Goal: Task Accomplishment & Management: Complete application form

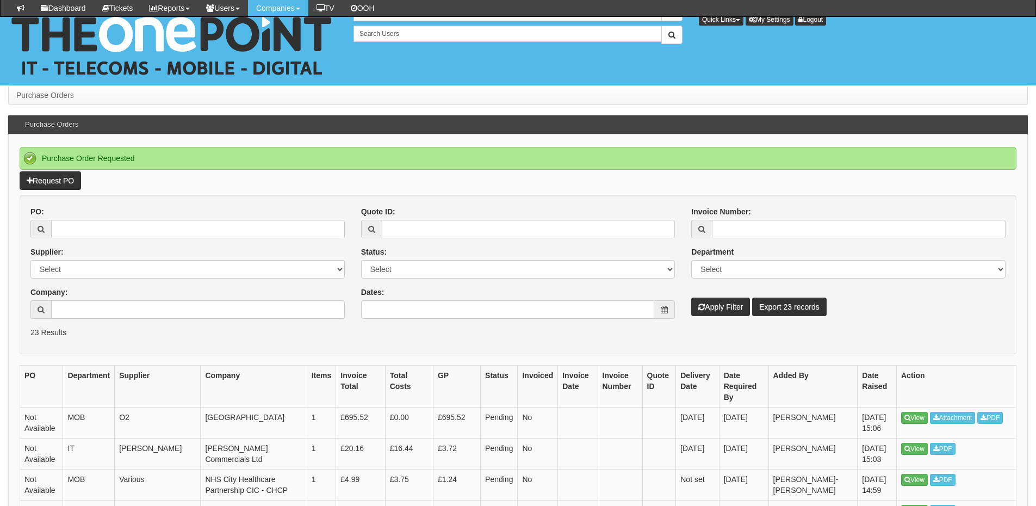
scroll to position [163, 0]
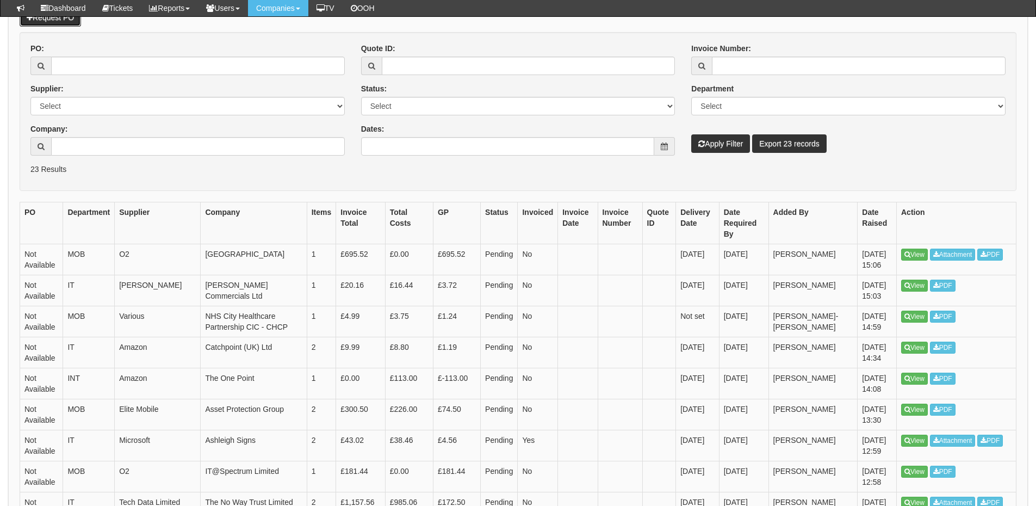
click at [71, 23] on link "Request PO" at bounding box center [50, 17] width 61 height 18
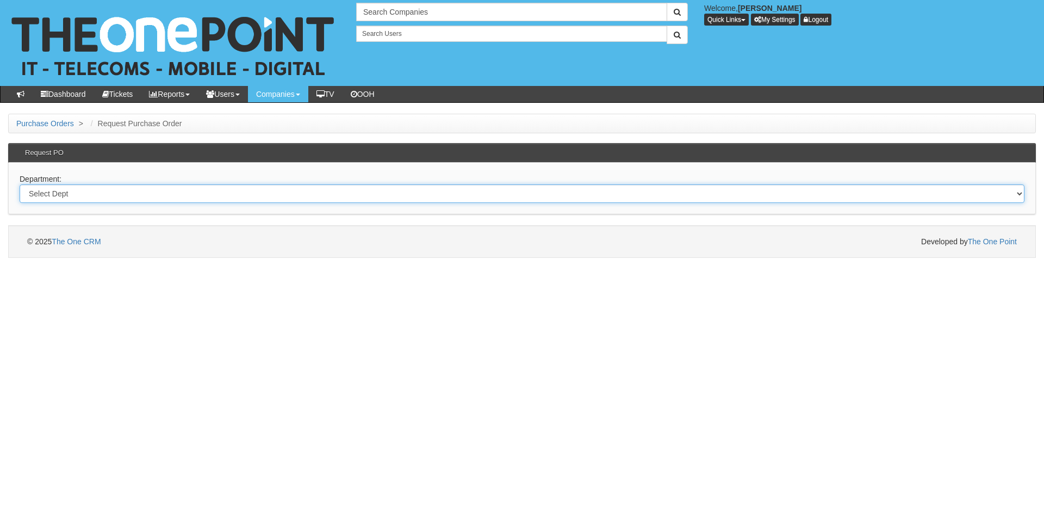
click at [162, 198] on select "Select Dept Digital Internal IT Mobiles Marketing Telecoms" at bounding box center [522, 193] width 1005 height 18
select select "?pipeID=&dept=IT"
click at [20, 184] on select "Select Dept Digital Internal IT Mobiles Marketing Telecoms" at bounding box center [522, 193] width 1005 height 18
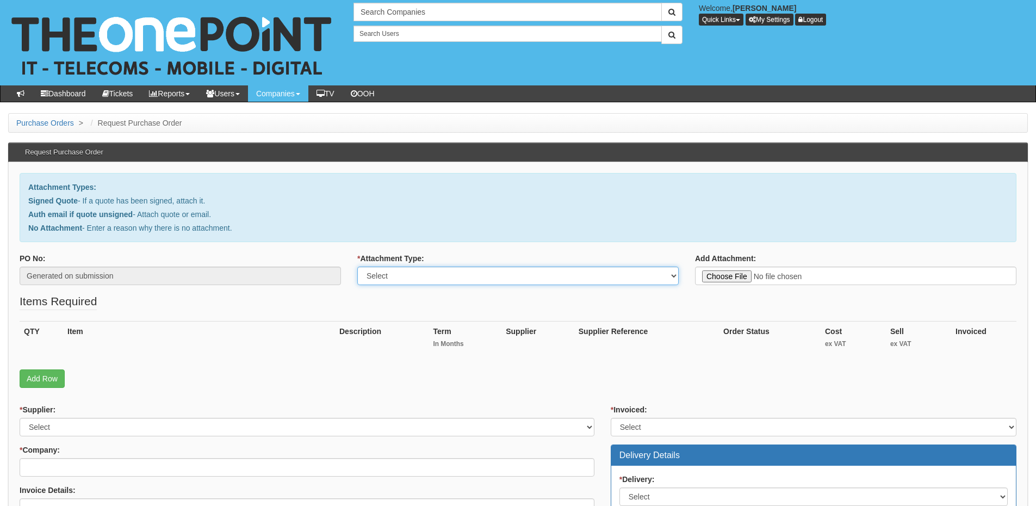
click at [433, 279] on select "Select Signed Quote Auth email with quote if unsigned No Attachment" at bounding box center [517, 275] width 321 height 18
select select "No Attachment"
click at [357, 266] on select "Select Signed Quote Auth email with quote if unsigned No Attachment" at bounding box center [517, 275] width 321 height 18
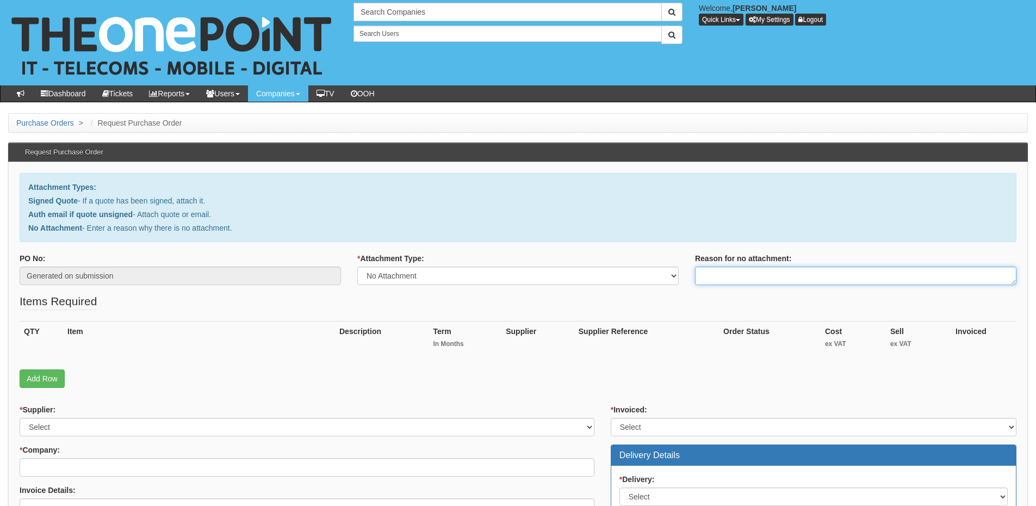
click at [728, 280] on textarea "Reason for no attachment:" at bounding box center [855, 275] width 321 height 18
click at [806, 270] on textarea "Linked to ticket 429708" at bounding box center [855, 275] width 321 height 18
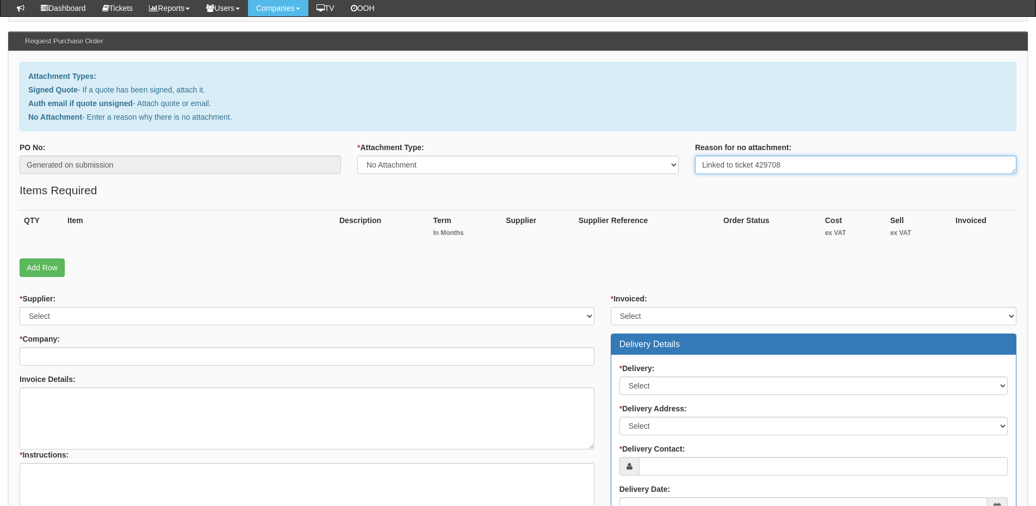
scroll to position [163, 0]
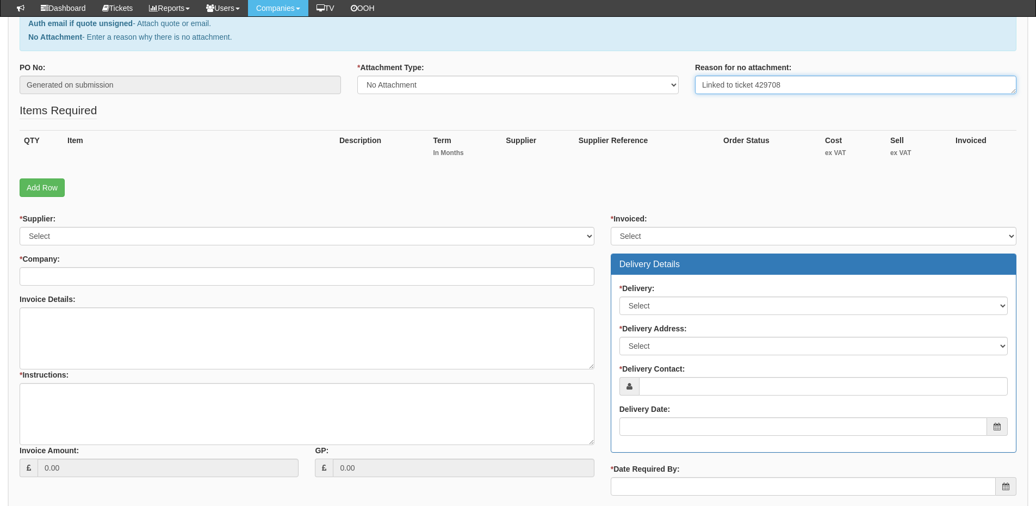
type textarea "Linked to ticket 429708"
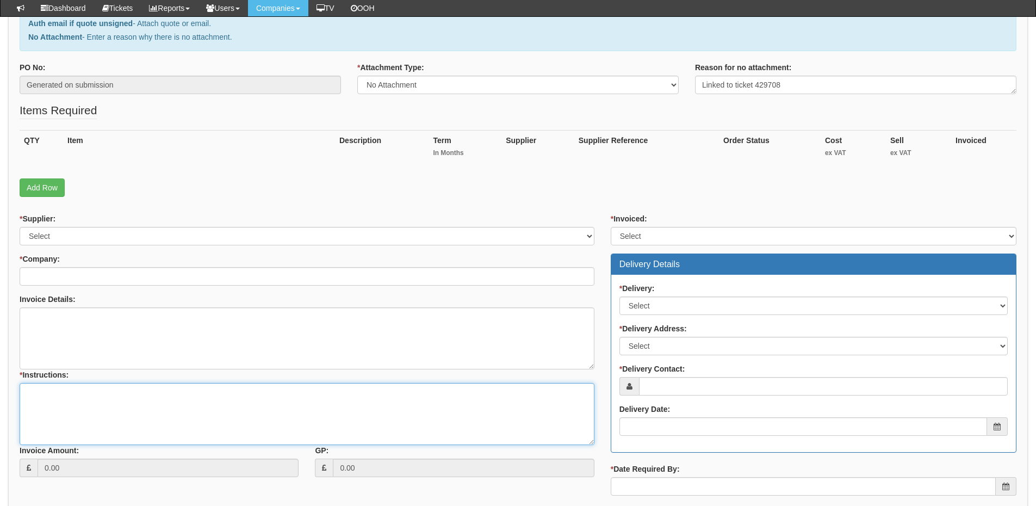
click at [190, 409] on textarea "* Instructions:" at bounding box center [307, 414] width 575 height 62
paste textarea "Linked to ticket 429708"
type textarea "Linked to ticket 429708"
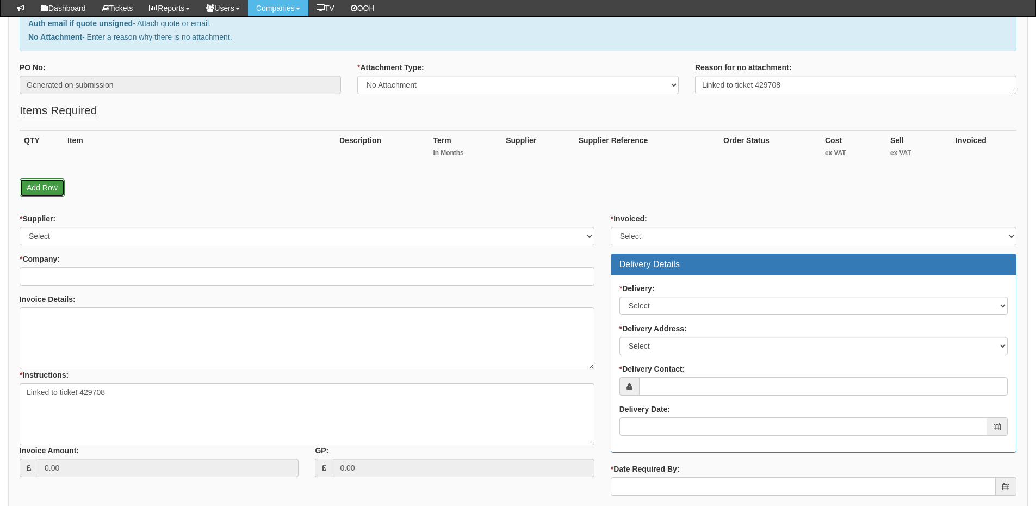
click at [61, 192] on link "Add Row" at bounding box center [42, 187] width 45 height 18
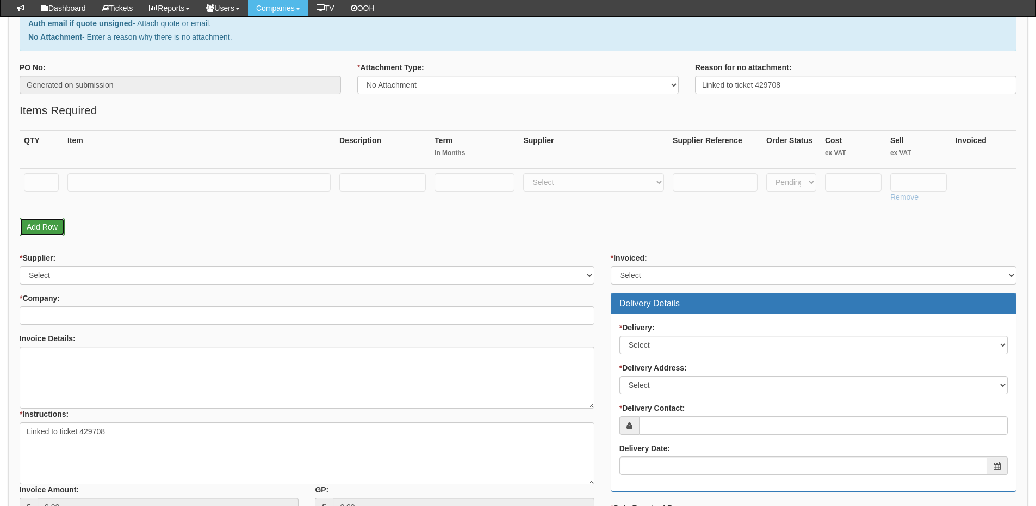
click at [44, 233] on link "Add Row" at bounding box center [42, 226] width 45 height 18
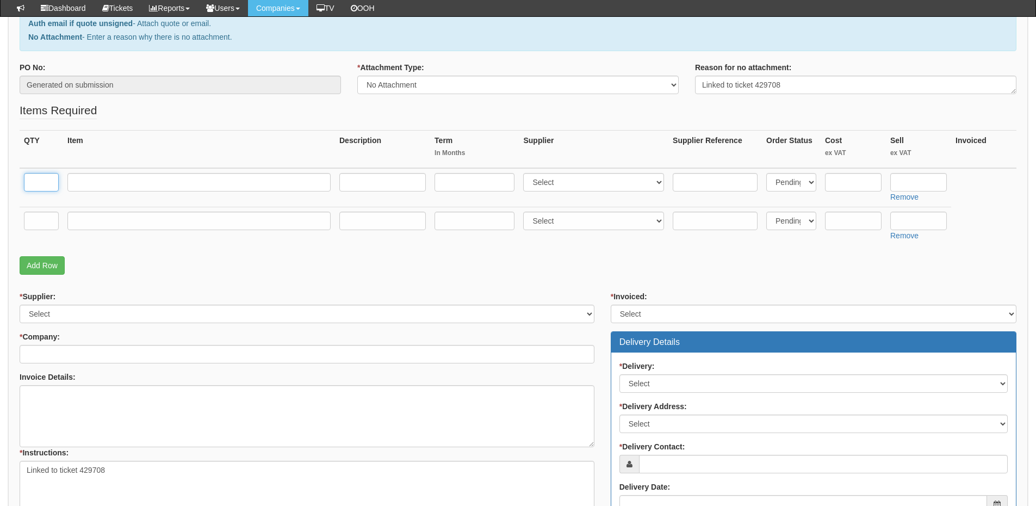
click at [39, 179] on input "text" at bounding box center [41, 182] width 35 height 18
type input "1"
click at [23, 217] on td at bounding box center [41, 226] width 43 height 39
click at [49, 225] on input "text" at bounding box center [41, 220] width 35 height 18
type input "1"
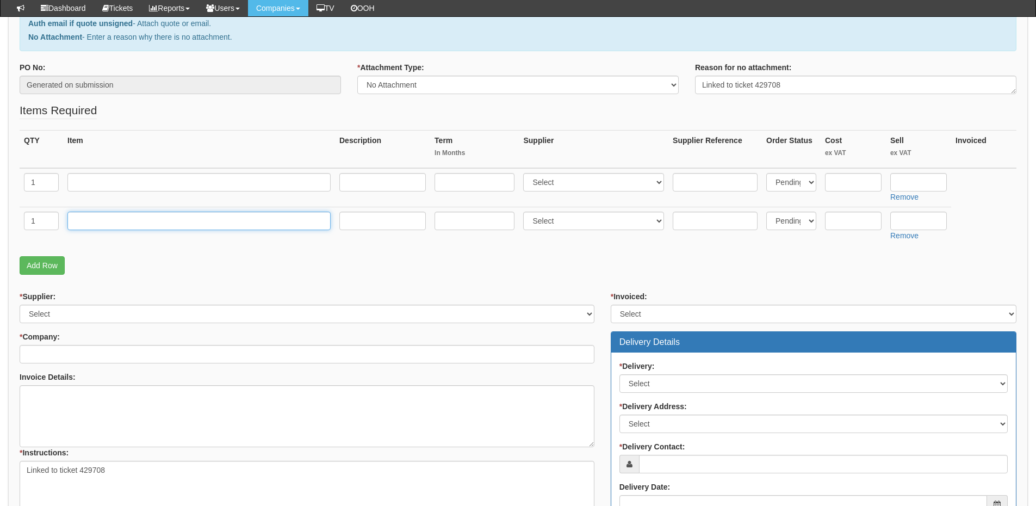
click at [101, 223] on input "text" at bounding box center [198, 220] width 263 height 18
type input "Delivery"
click at [899, 222] on input "text" at bounding box center [918, 220] width 57 height 18
type input "12.50"
click at [902, 179] on input "text" at bounding box center [918, 182] width 57 height 18
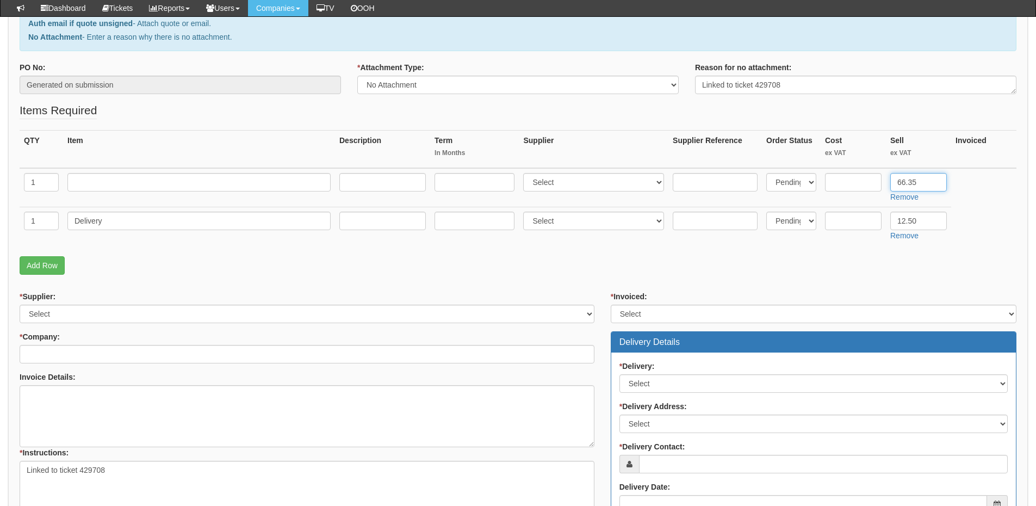
type input "66.35"
click at [169, 187] on input "text" at bounding box center [198, 182] width 263 height 18
type input "500GB SSD Upgrade"
click at [557, 183] on select "Select 123 REG.co.uk 1Password 3 4Gon AA Jones Electric Ltd Abzorb Access Group…" at bounding box center [593, 182] width 141 height 18
select select "220"
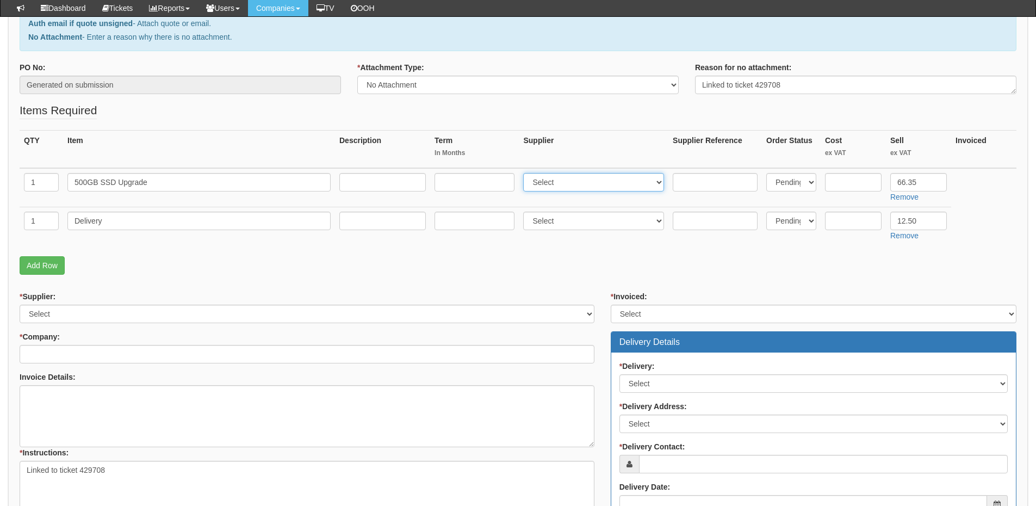
click at [526, 173] on select "Select 123 REG.co.uk 1Password 3 4Gon AA Jones Electric Ltd Abzorb Access Group…" at bounding box center [593, 182] width 141 height 18
click at [860, 181] on input "text" at bounding box center [853, 182] width 57 height 18
type input "56.35"
drag, startPoint x: 718, startPoint y: 183, endPoint x: 700, endPoint y: 190, distance: 19.6
click at [718, 183] on input "text" at bounding box center [714, 182] width 85 height 18
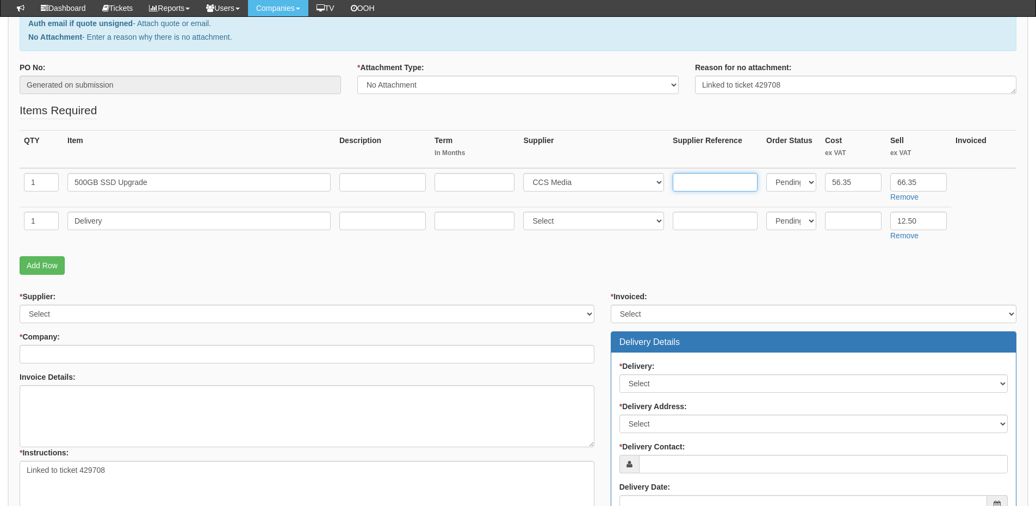
paste input "SKC3000S/51 2G"
type input "SKC3000S/51 2G"
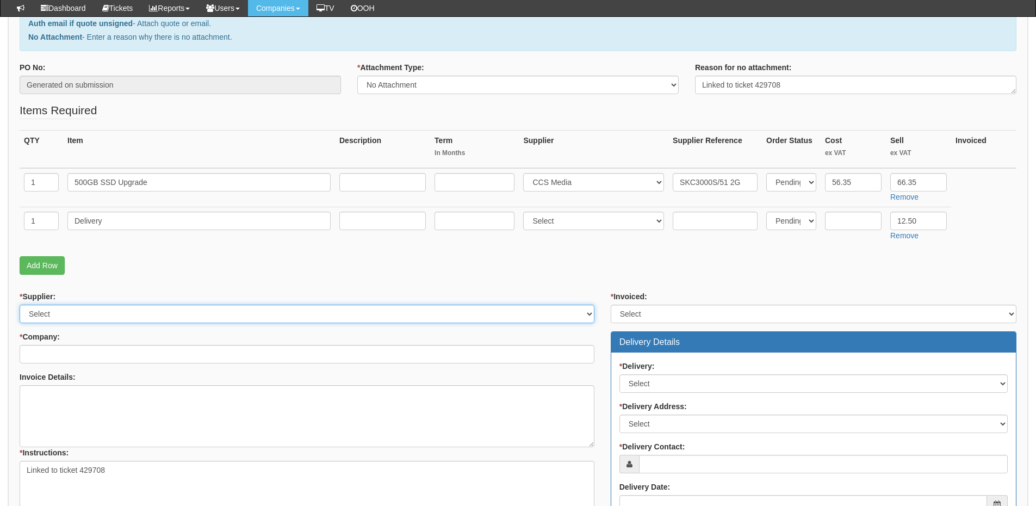
click at [84, 319] on select "Select 123 REG.co.uk 1Password 3 4Gon AA Jones Electric Ltd Abzorb Access Group…" at bounding box center [307, 313] width 575 height 18
select select "220"
click at [20, 304] on select "Select 123 REG.co.uk 1Password 3 4Gon AA Jones Electric Ltd Abzorb Access Group…" at bounding box center [307, 313] width 575 height 18
click at [82, 351] on input "* Company:" at bounding box center [307, 354] width 575 height 18
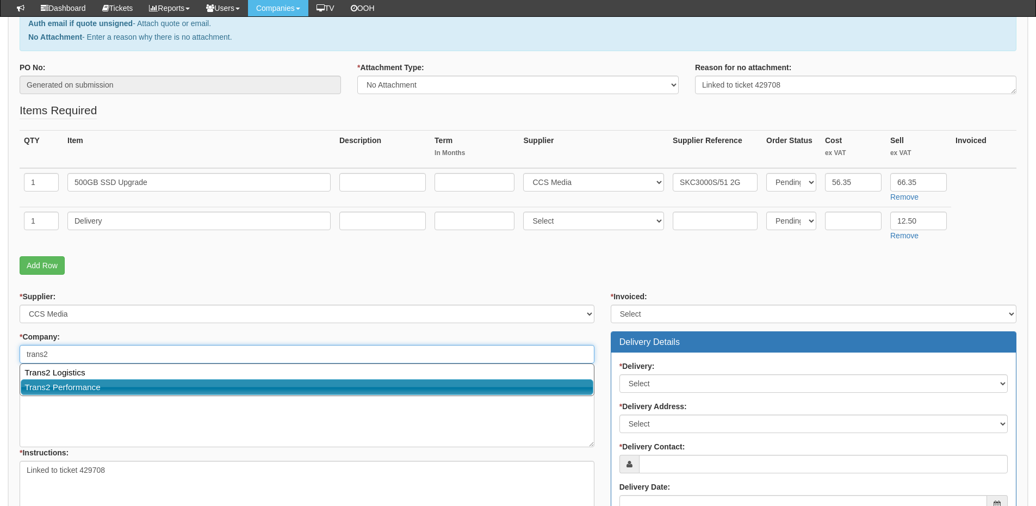
click at [76, 383] on link "Trans2 Performance" at bounding box center [307, 387] width 572 height 16
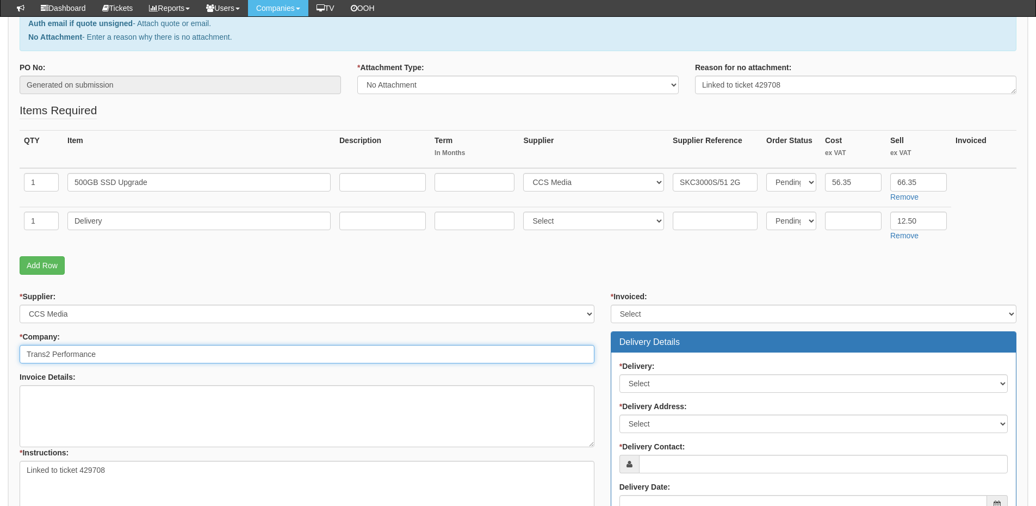
type input "Trans2 Performance"
drag, startPoint x: 646, startPoint y: 307, endPoint x: 644, endPoint y: 317, distance: 10.2
click at [646, 307] on select "Select Yes No N/A STB (part of order)" at bounding box center [813, 313] width 406 height 18
select select "2"
click at [610, 304] on select "Select Yes No N/A STB (part of order)" at bounding box center [813, 313] width 406 height 18
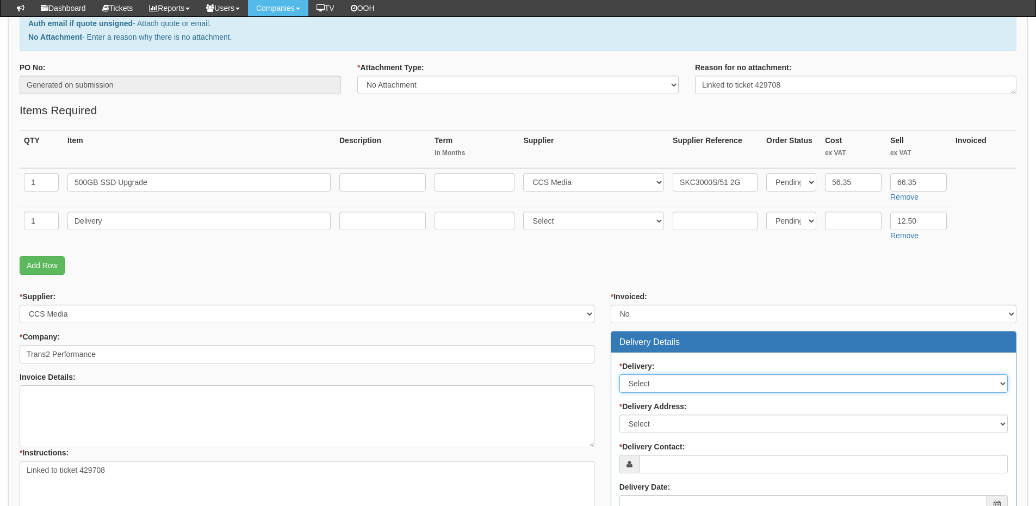
click at [651, 381] on select "Select No Not Applicable Yes" at bounding box center [813, 383] width 388 height 18
select select "1"
click at [619, 374] on select "Select No Not Applicable Yes" at bounding box center [813, 383] width 388 height 18
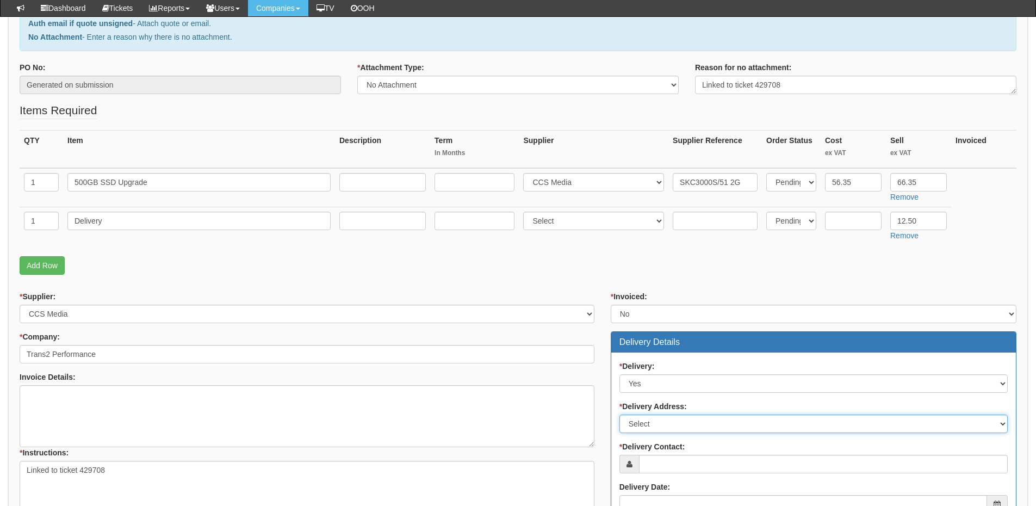
click at [652, 431] on select "Select Not Applicable Main Address - HU1 1UU Other" at bounding box center [813, 423] width 388 height 18
select select "other"
click at [619, 414] on select "Select Not Applicable Main Address - HU1 1UU Other" at bounding box center [813, 423] width 388 height 18
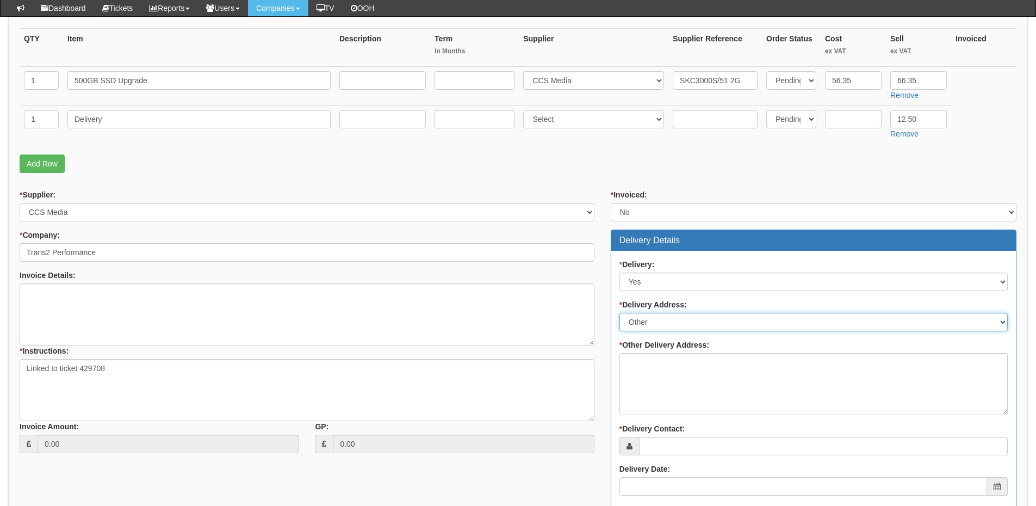
scroll to position [272, 0]
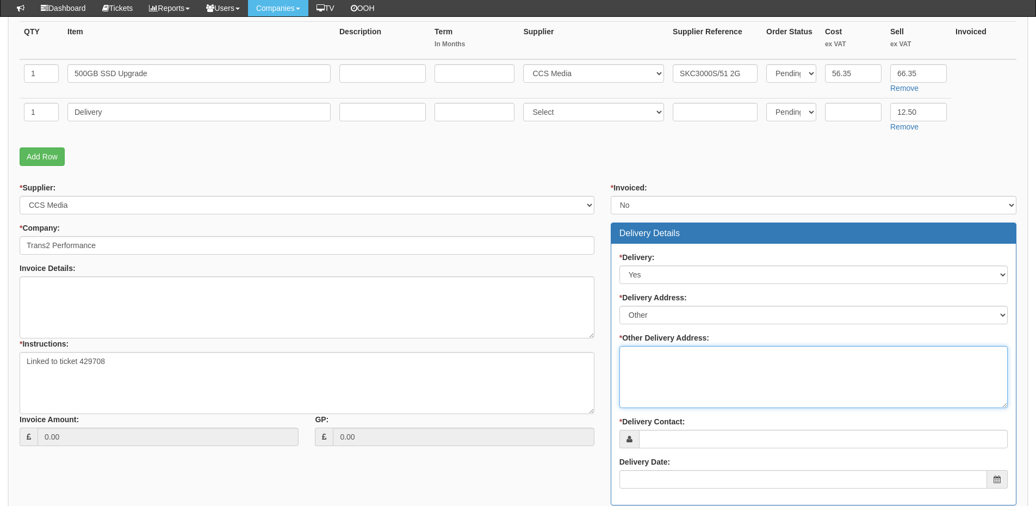
click at [632, 368] on textarea "* Other Delivery Address:" at bounding box center [813, 377] width 388 height 62
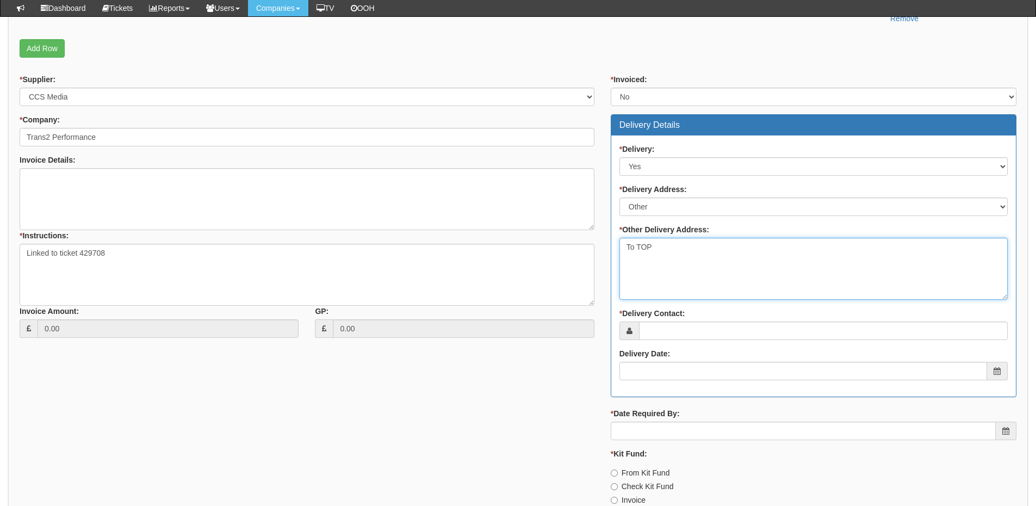
scroll to position [381, 0]
type textarea "To TOP"
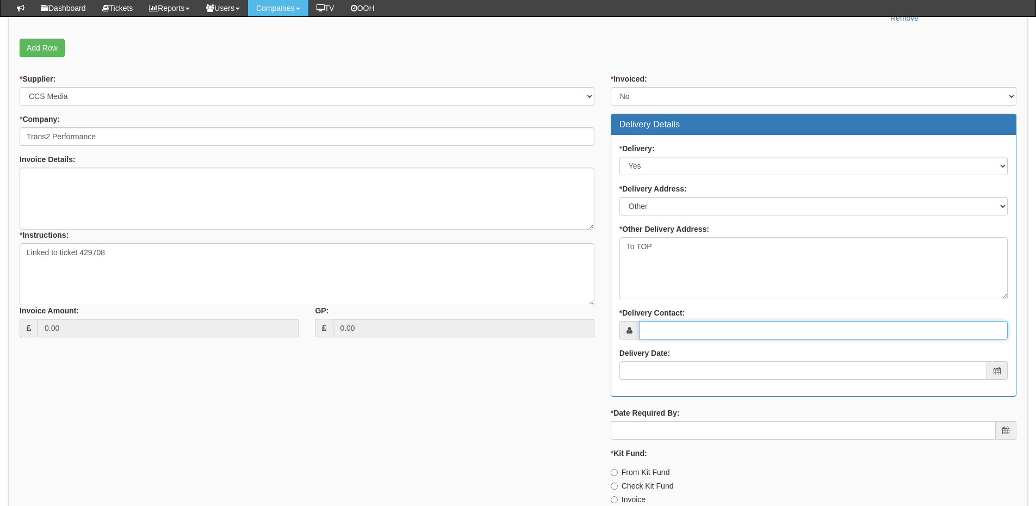
click at [657, 327] on input "* Delivery Contact:" at bounding box center [823, 330] width 369 height 18
click at [652, 331] on input "* Delivery Contact:" at bounding box center [823, 330] width 369 height 18
type input "Becki Rookyard"
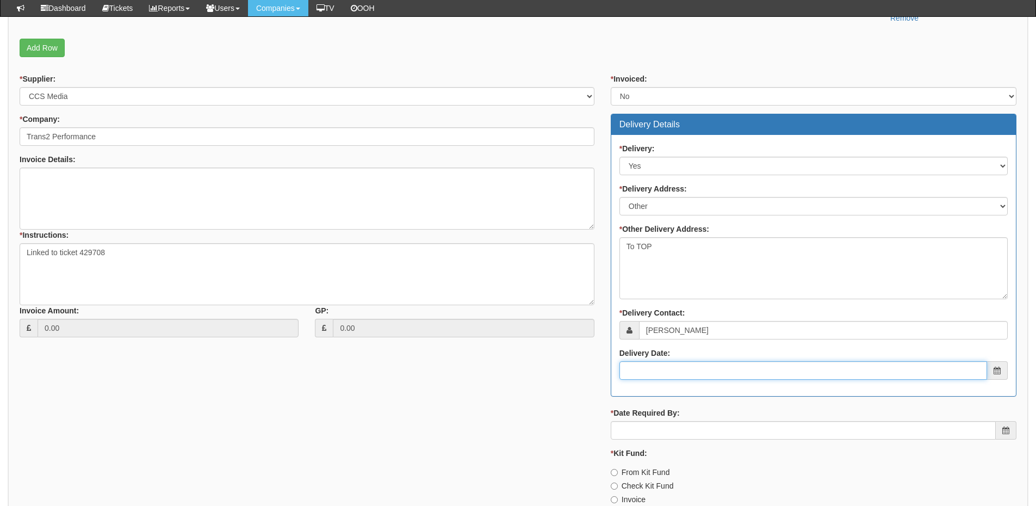
click at [676, 367] on input "Delivery Date:" at bounding box center [802, 370] width 367 height 18
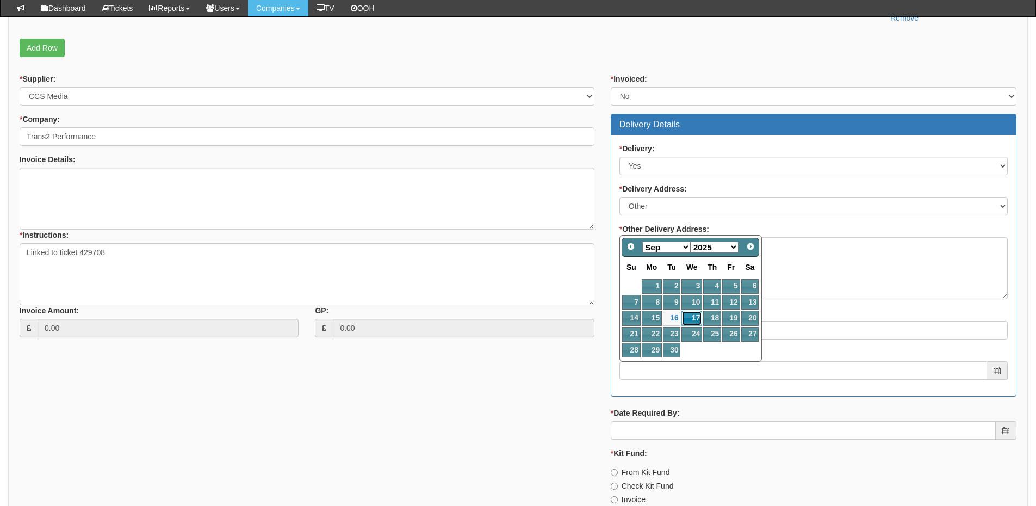
drag, startPoint x: 690, startPoint y: 317, endPoint x: 689, endPoint y: 334, distance: 17.4
click at [690, 317] on link "17" at bounding box center [691, 317] width 21 height 15
type input "2025-09-17"
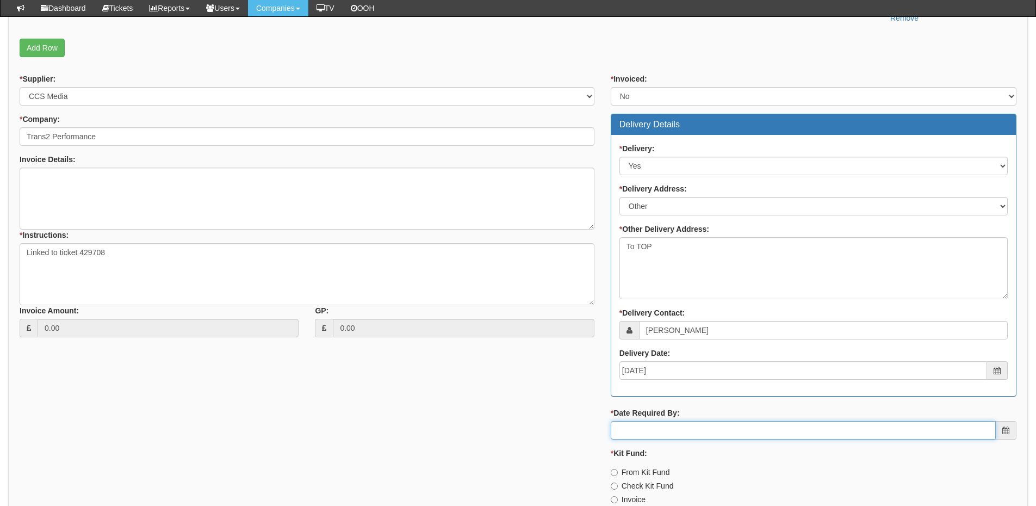
click at [670, 431] on input "* Date Required By:" at bounding box center [802, 430] width 385 height 18
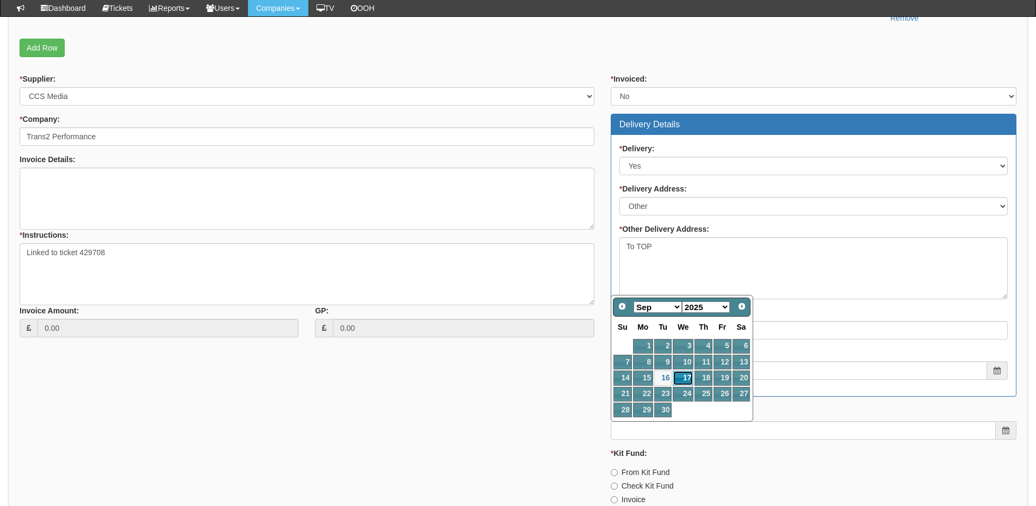
click at [683, 377] on link "17" at bounding box center [682, 377] width 21 height 15
type input "2025-09-17"
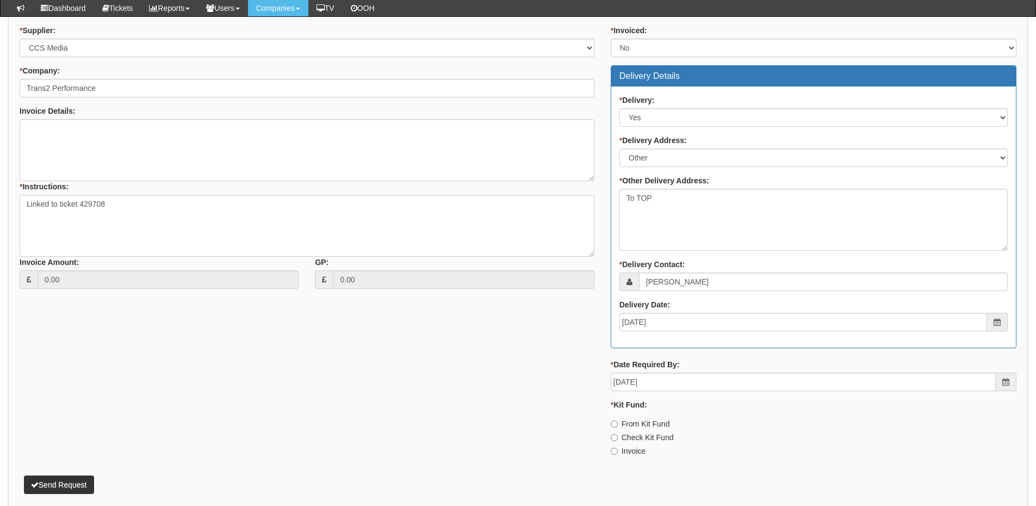
scroll to position [477, 0]
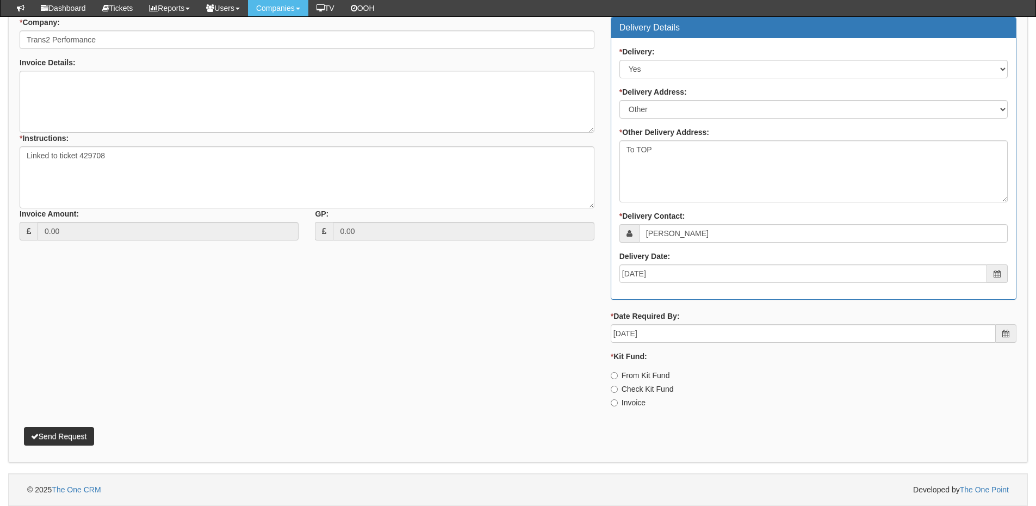
click at [632, 408] on label "Invoice" at bounding box center [627, 402] width 35 height 11
click at [618, 406] on input "Invoice" at bounding box center [613, 402] width 7 height 7
radio input "true"
click at [72, 440] on button "Send Request" at bounding box center [59, 436] width 70 height 18
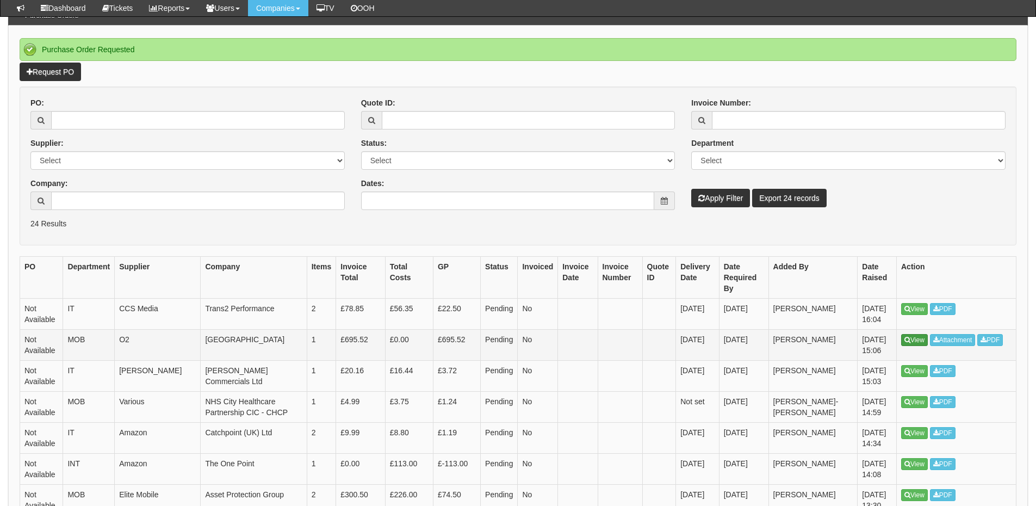
scroll to position [108, 0]
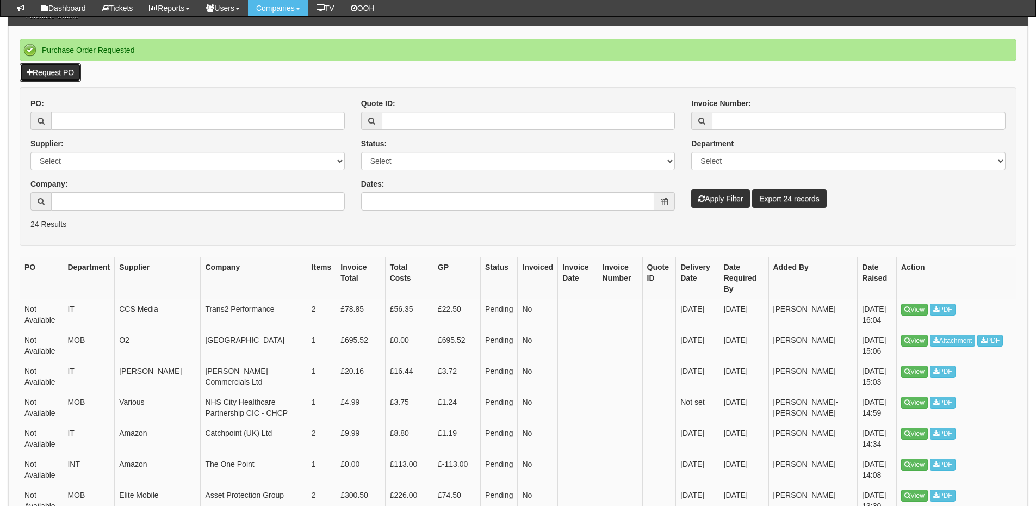
click at [70, 73] on link "Request PO" at bounding box center [50, 72] width 61 height 18
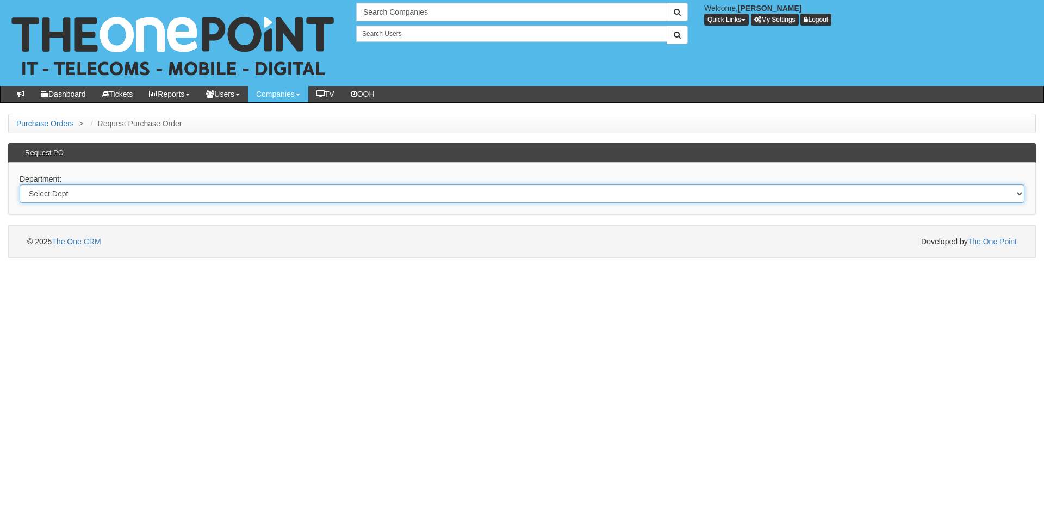
click at [405, 188] on select "Select Dept Digital Internal IT Mobiles Marketing Telecoms" at bounding box center [522, 193] width 1005 height 18
select select "?pipeID=&dept=IT"
click at [20, 184] on select "Select Dept Digital Internal IT Mobiles Marketing Telecoms" at bounding box center [522, 193] width 1005 height 18
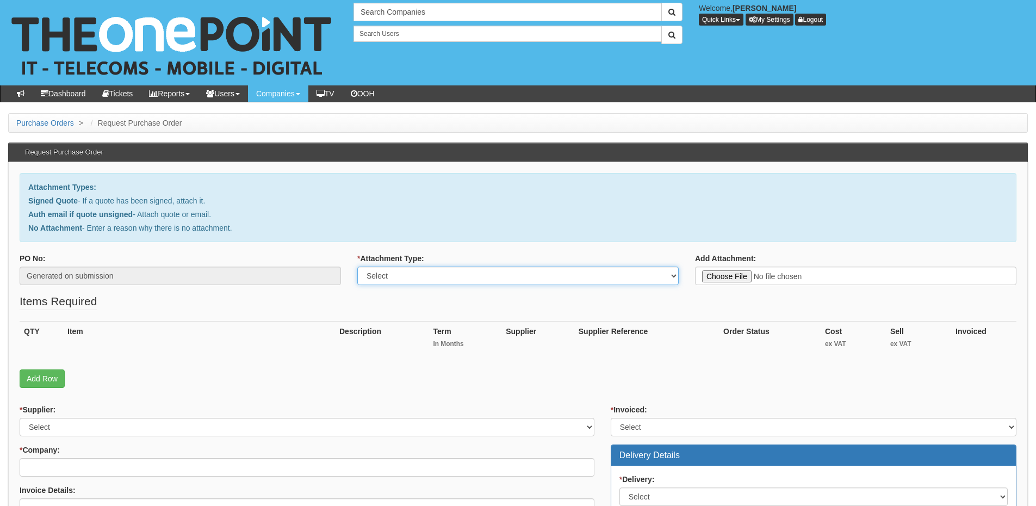
click at [458, 278] on select "Select Signed Quote Auth email with quote if unsigned No Attachment" at bounding box center [517, 275] width 321 height 18
select select "No Attachment"
click at [357, 266] on select "Select Signed Quote Auth email with quote if unsigned No Attachment" at bounding box center [517, 275] width 321 height 18
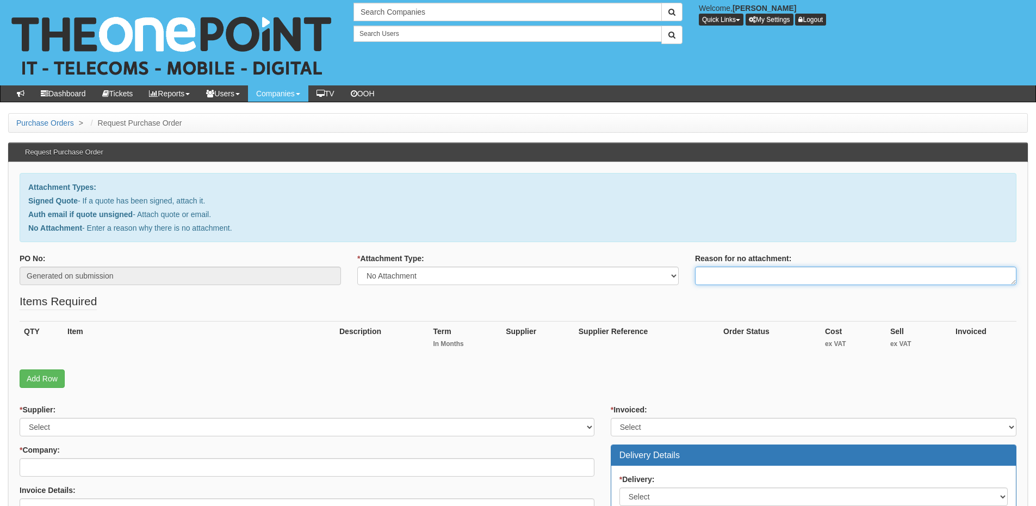
click at [707, 274] on textarea "Reason for no attachment:" at bounding box center [855, 275] width 321 height 18
drag, startPoint x: 775, startPoint y: 277, endPoint x: 667, endPoint y: 277, distance: 108.2
click at [667, 277] on div "PO No: Generated on submission * Attachment Type: Select Signed Quote Auth emai…" at bounding box center [517, 273] width 1013 height 40
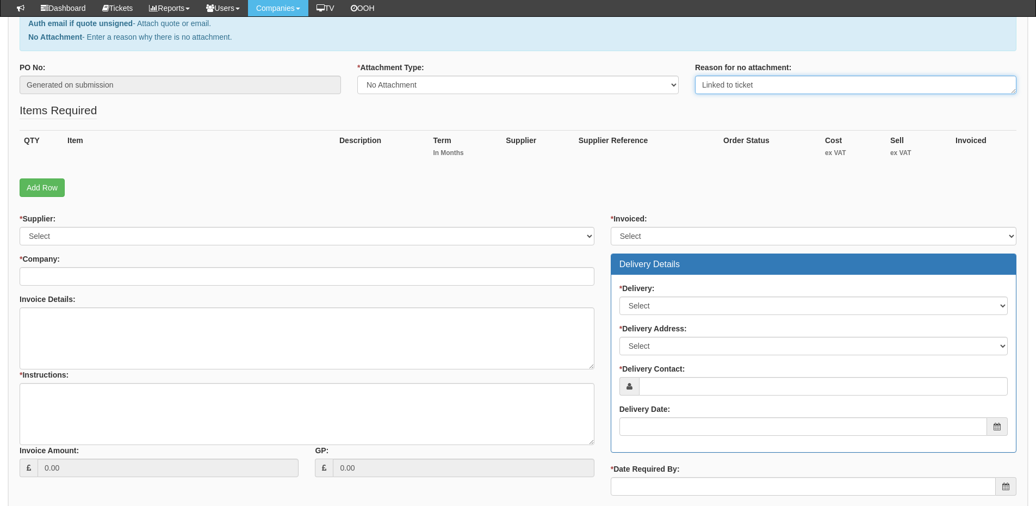
type textarea "Linked to ticket"
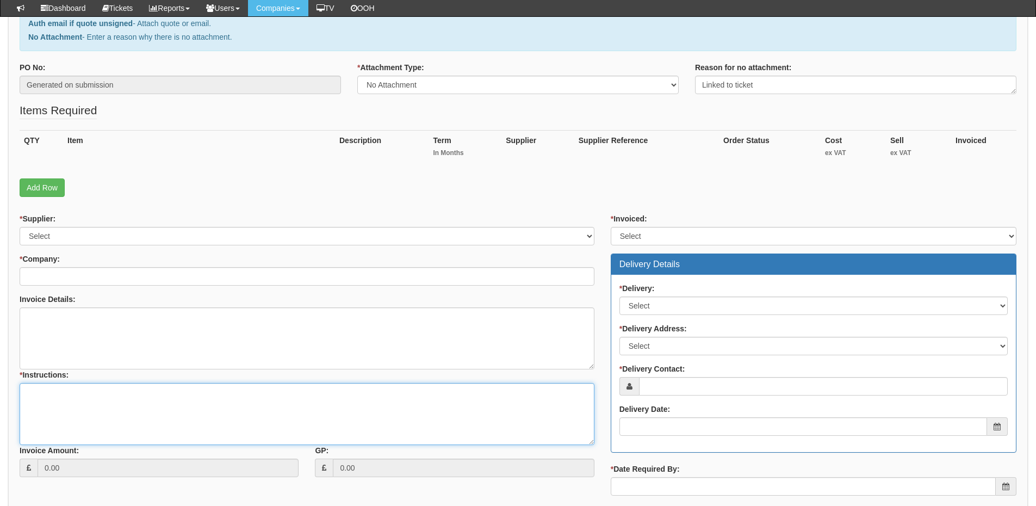
click at [159, 395] on textarea "* Instructions:" at bounding box center [307, 414] width 575 height 62
paste textarea "Linked to ticket"
click at [152, 396] on textarea "Linked to ticket" at bounding box center [307, 414] width 575 height 62
paste textarea "427637"
type textarea "Linked to ticket 427637"
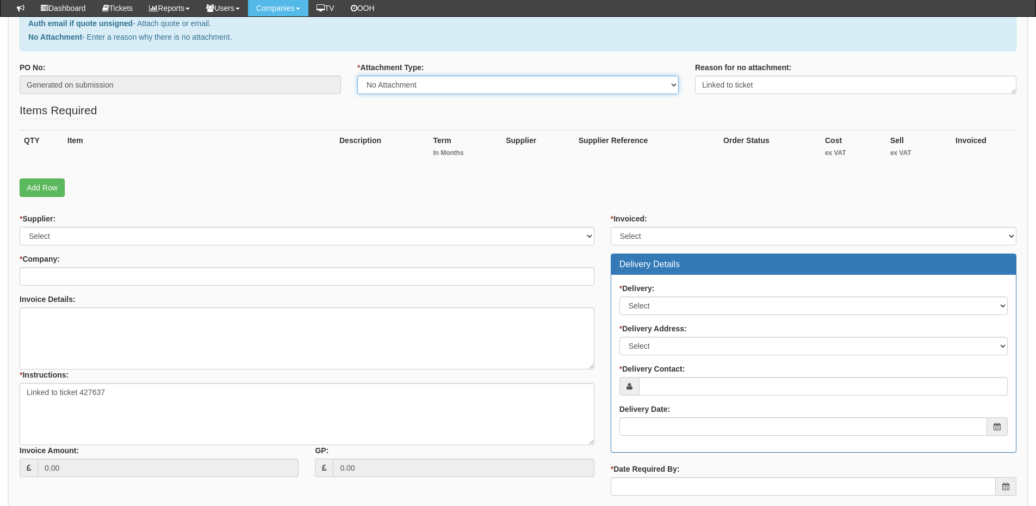
drag, startPoint x: 459, startPoint y: 85, endPoint x: 456, endPoint y: 93, distance: 8.5
click at [459, 85] on select "Select Signed Quote Auth email with quote if unsigned No Attachment" at bounding box center [517, 85] width 321 height 18
select select "Auth email if quote unsigned"
click at [357, 76] on select "Select Signed Quote Auth email with quote if unsigned No Attachment" at bounding box center [517, 85] width 321 height 18
type input "C:\fakepath\Re_ Laptop (1).msg"
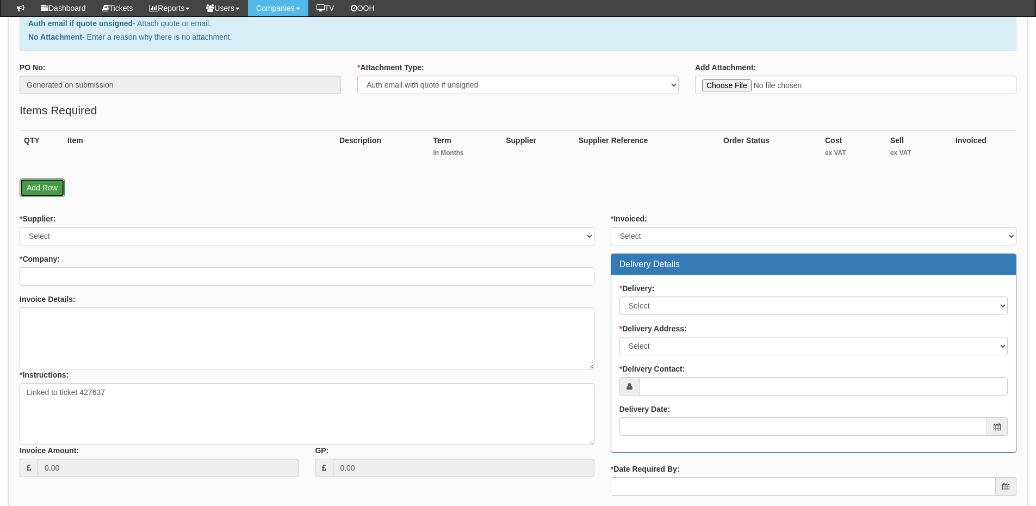
click at [51, 188] on link "Add Row" at bounding box center [42, 187] width 45 height 18
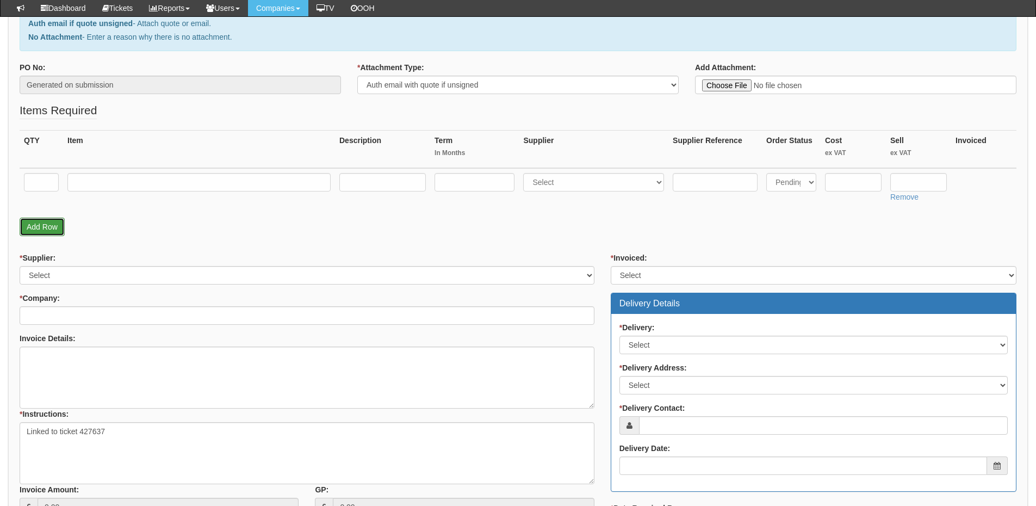
click at [43, 223] on link "Add Row" at bounding box center [42, 226] width 45 height 18
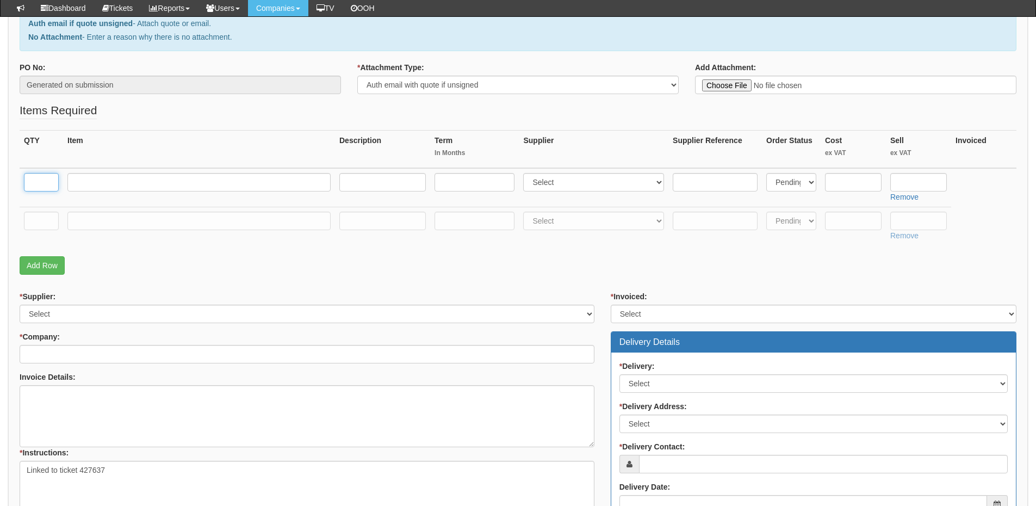
click at [41, 186] on input "text" at bounding box center [41, 182] width 35 height 18
type input "1"
click at [41, 222] on input "text" at bounding box center [41, 220] width 35 height 18
type input "1"
click at [83, 222] on input "text" at bounding box center [198, 220] width 263 height 18
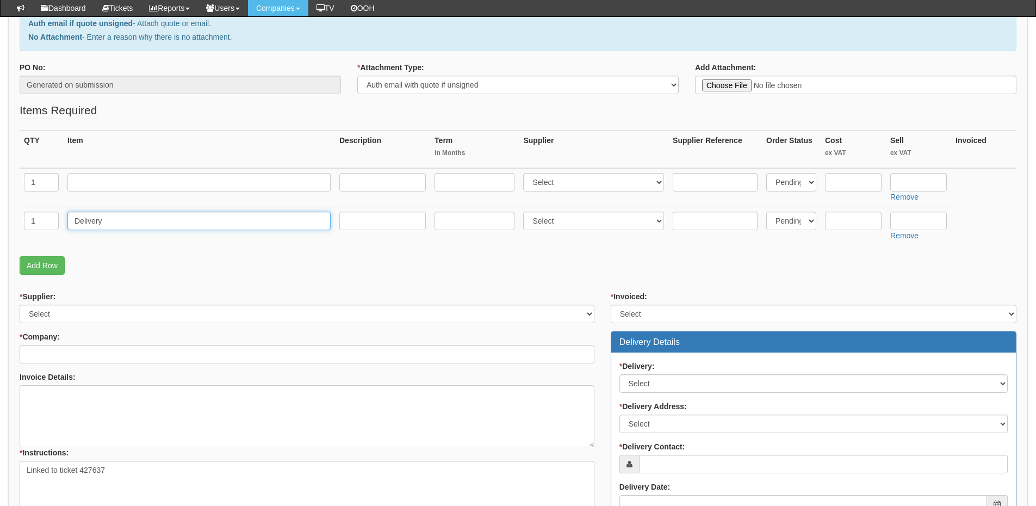
type input "Delivery"
click at [922, 220] on input "text" at bounding box center [918, 220] width 57 height 18
type input "12.50"
click at [116, 189] on input "text" at bounding box center [198, 182] width 263 height 18
paste input "Dell Vostro 15 3510 3520 3525 LCD Rear Top Lid Back Cover 0DWRHJ Frame"
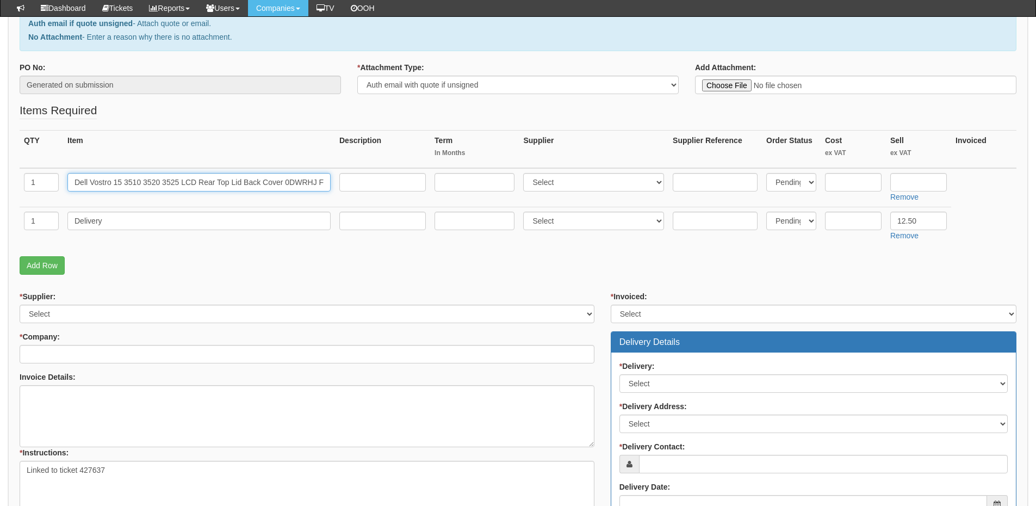
scroll to position [0, 17]
type input "Dell Vostro 15 3510 3520 3525 LCD Rear Top Lid Back Cover 0DWRHJ Frame"
click at [384, 184] on input "text" at bounding box center [382, 182] width 86 height 18
click at [360, 187] on input "text" at bounding box center [382, 182] width 86 height 18
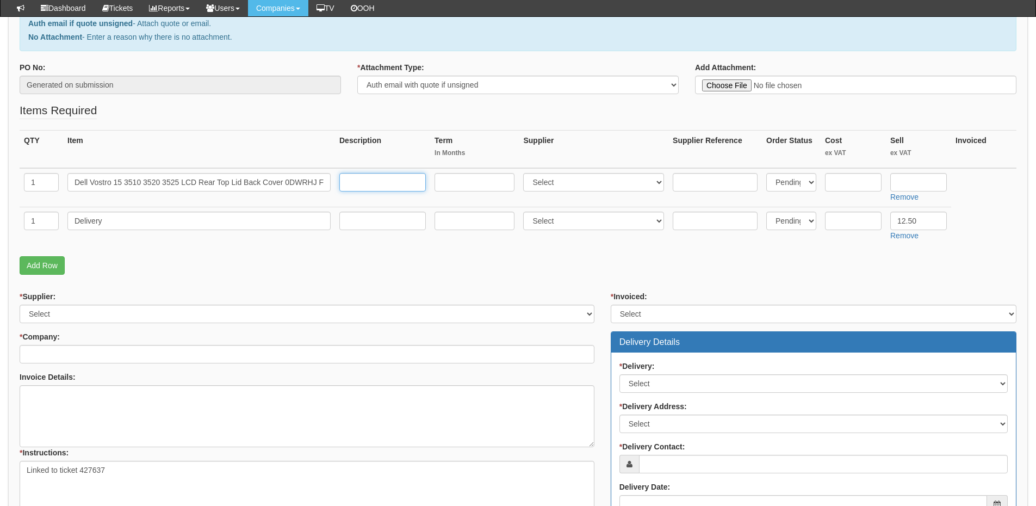
paste input "https://www.ebay.co.uk/itm/314106020138"
type input "https://www.ebay.co.uk/itm/314106020138"
click at [545, 189] on select "Select 123 REG.co.uk 1Password 3 4Gon AA Jones Electric Ltd Abzorb Access Group…" at bounding box center [593, 182] width 141 height 18
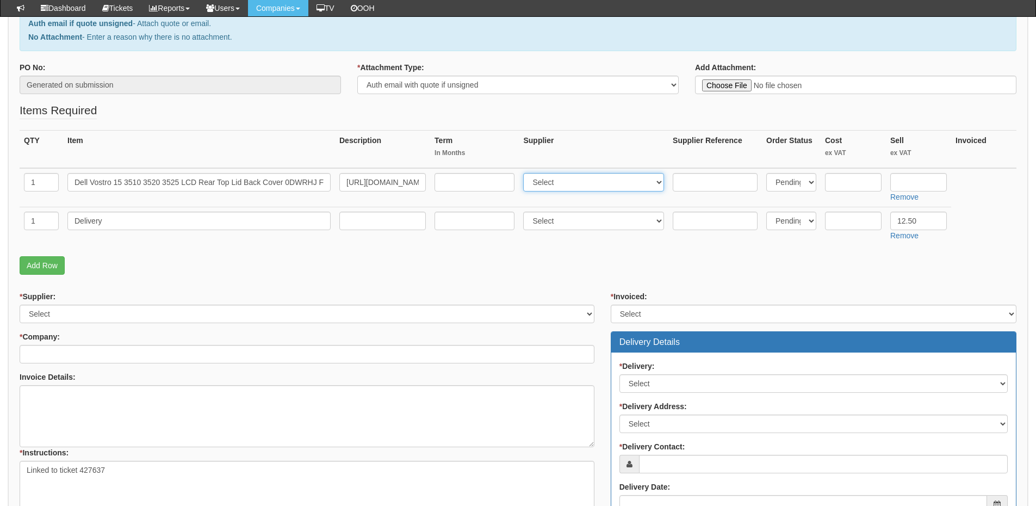
select select "4"
click at [526, 173] on select "Select 123 REG.co.uk 1Password 3 4Gon AA Jones Electric Ltd Abzorb Access Group…" at bounding box center [593, 182] width 141 height 18
click at [906, 183] on input "text" at bounding box center [918, 182] width 57 height 18
type input "48.38"
click at [845, 186] on input "text" at bounding box center [853, 182] width 57 height 18
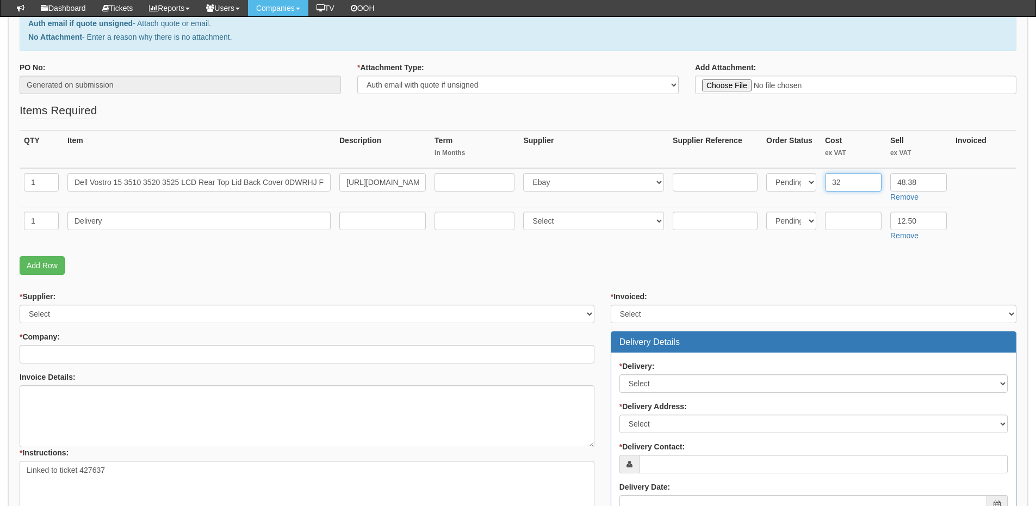
type input "32"
click at [113, 310] on select "Select 123 REG.co.uk 1Password 3 4Gon AA Jones Electric Ltd Abzorb Access Group…" at bounding box center [307, 313] width 575 height 18
select select "4"
click at [20, 304] on select "Select 123 REG.co.uk 1Password 3 4Gon AA Jones Electric Ltd Abzorb Access Group…" at bounding box center [307, 313] width 575 height 18
click at [106, 354] on input "* Company:" at bounding box center [307, 354] width 575 height 18
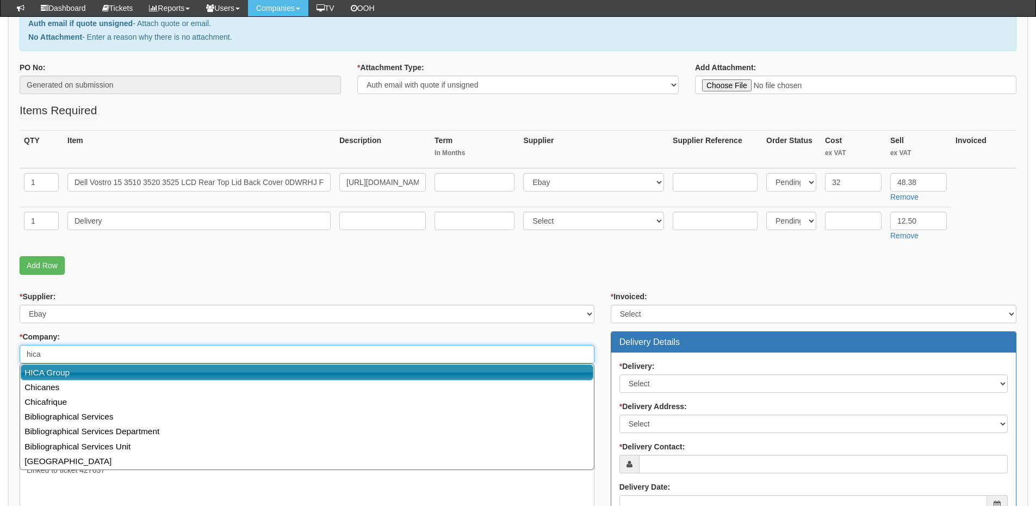
click at [100, 375] on link "HICA Group" at bounding box center [307, 372] width 572 height 16
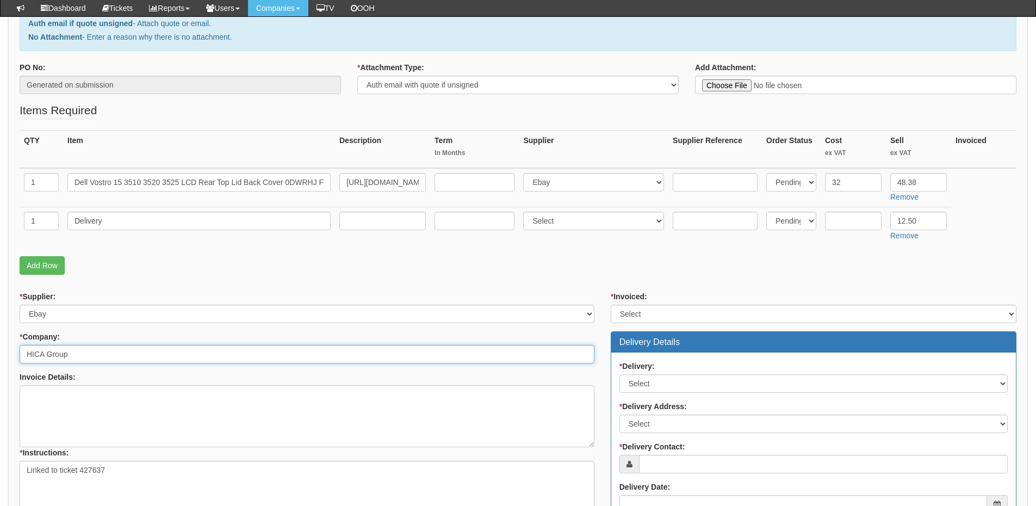
type input "HICA Group"
click at [666, 317] on select "Select Yes No N/A STB (part of order)" at bounding box center [813, 313] width 406 height 18
click at [610, 304] on select "Select Yes No N/A STB (part of order)" at bounding box center [813, 313] width 406 height 18
drag, startPoint x: 643, startPoint y: 311, endPoint x: 643, endPoint y: 322, distance: 10.9
click at [643, 311] on select "Select Yes No N/A STB (part of order)" at bounding box center [813, 313] width 406 height 18
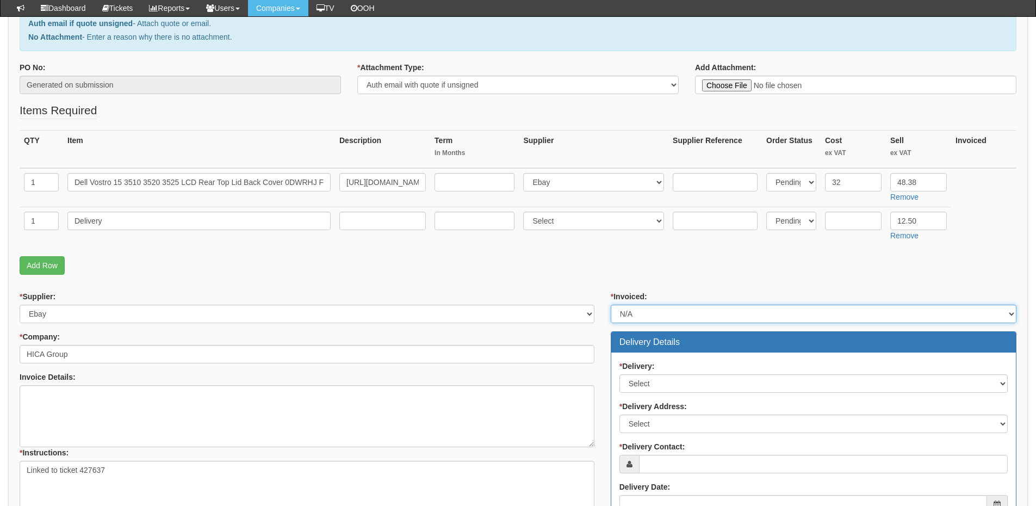
select select "2"
click at [610, 304] on select "Select Yes No N/A STB (part of order)" at bounding box center [813, 313] width 406 height 18
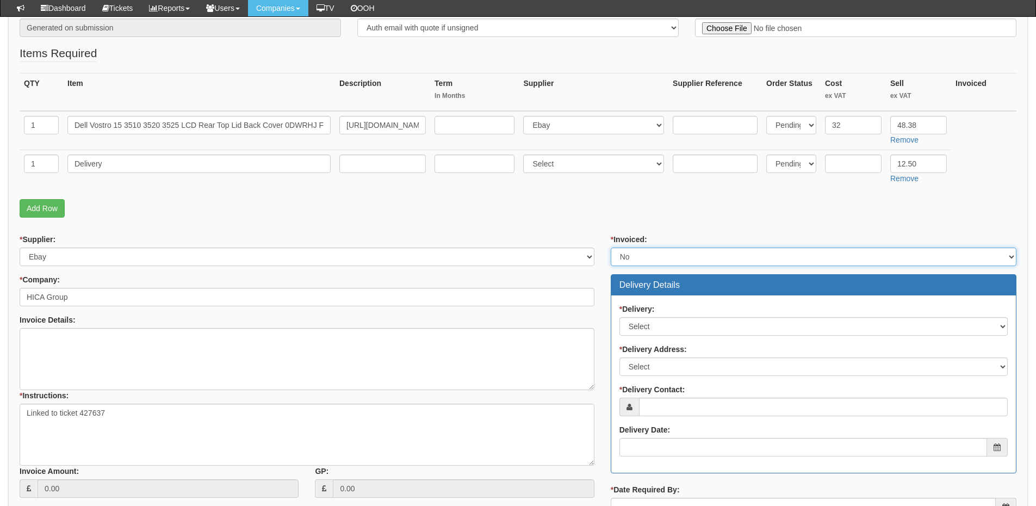
scroll to position [272, 0]
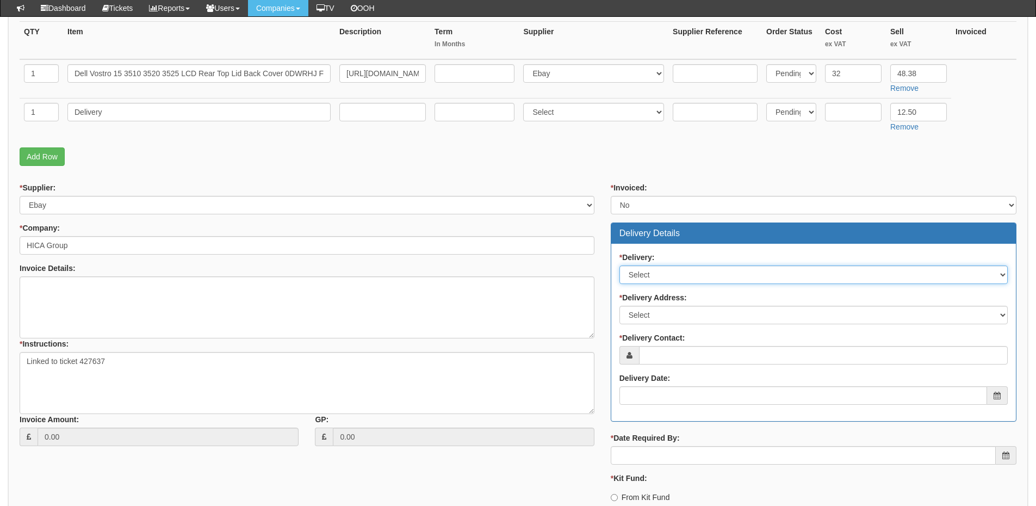
click at [639, 266] on select "Select No Not Applicable Yes" at bounding box center [813, 274] width 388 height 18
select select "1"
click at [619, 265] on select "Select No Not Applicable Yes" at bounding box center [813, 274] width 388 height 18
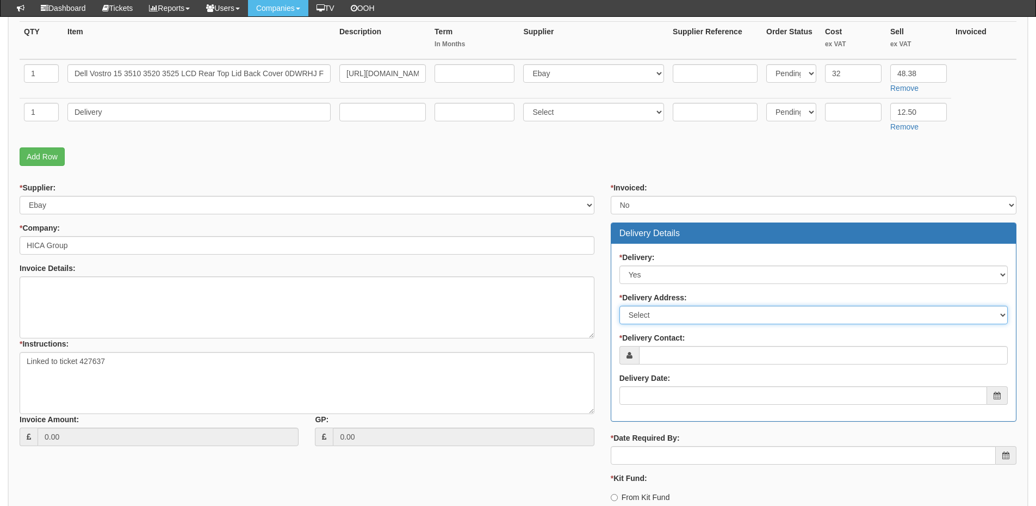
drag, startPoint x: 646, startPoint y: 316, endPoint x: 646, endPoint y: 339, distance: 23.4
click at [646, 316] on select "Select Not Applicable Main Address - HU13 0LH Holderness Grange - HU128FJ Homec…" at bounding box center [813, 315] width 388 height 18
click at [619, 306] on select "Select Not Applicable Main Address - HU13 0LH Holderness Grange - HU128FJ Homec…" at bounding box center [813, 315] width 388 height 18
drag, startPoint x: 642, startPoint y: 314, endPoint x: 647, endPoint y: 328, distance: 15.5
click at [642, 314] on select "Select Not Applicable Main Address - HU13 0LH Holderness Grange - HU128FJ Homec…" at bounding box center [813, 315] width 388 height 18
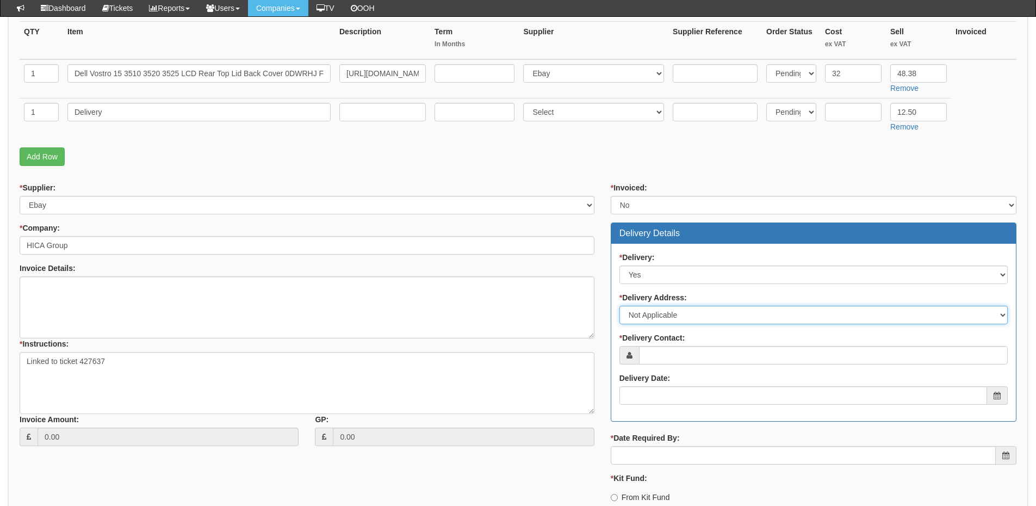
select select "other"
click at [619, 306] on select "Select Not Applicable Main Address - HU13 0LH Holderness Grange - HU128FJ Homec…" at bounding box center [813, 315] width 388 height 18
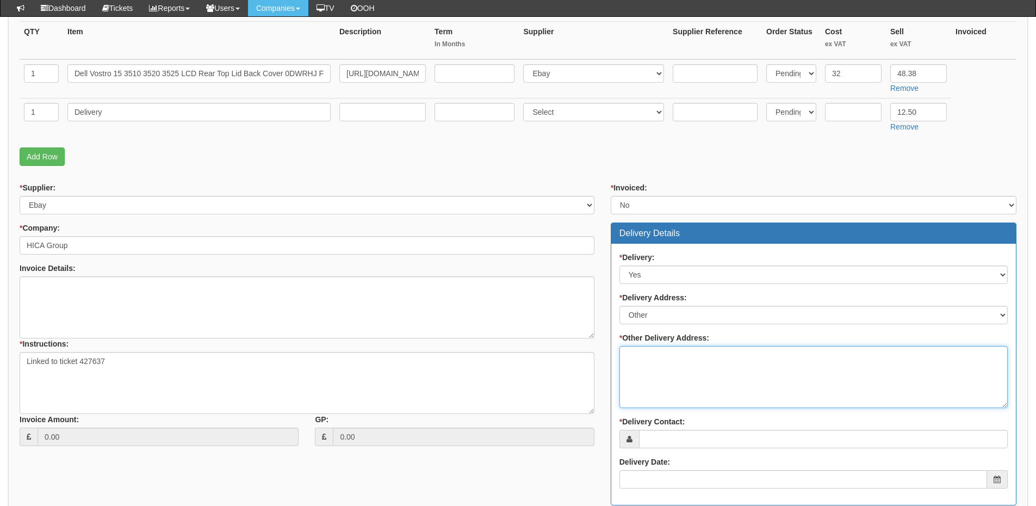
click at [652, 353] on textarea "* Other Delivery Address:" at bounding box center [813, 377] width 388 height 62
type textarea "To TOP"
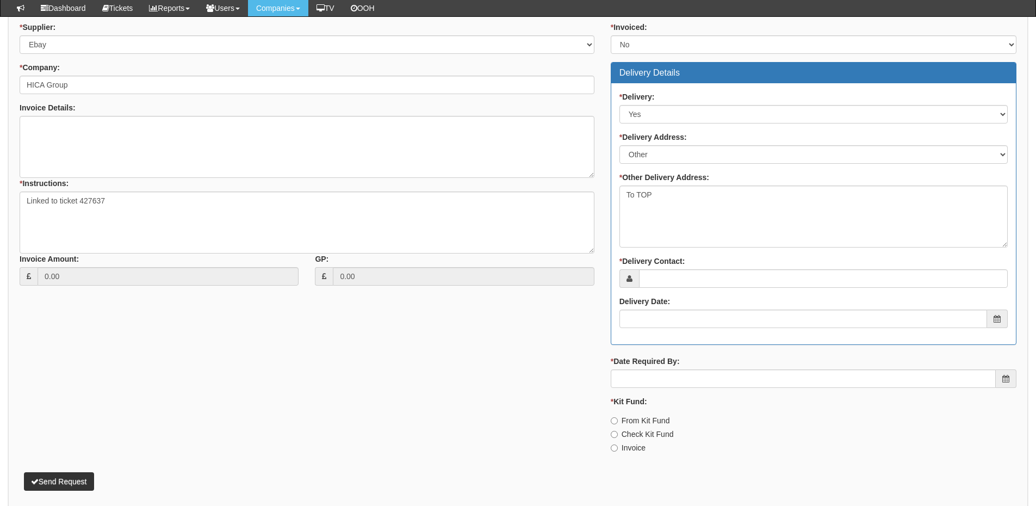
scroll to position [435, 0]
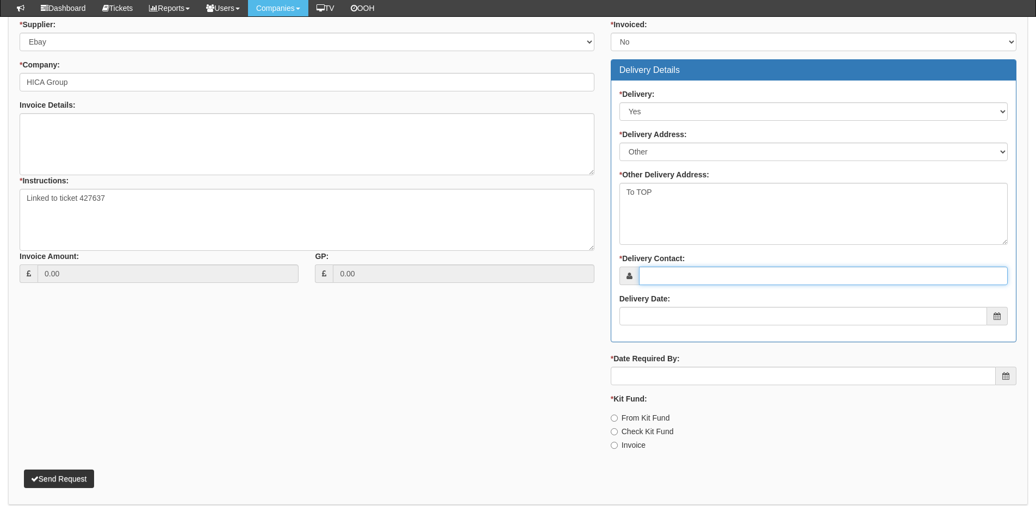
click at [700, 273] on input "* Delivery Contact:" at bounding box center [823, 275] width 369 height 18
type input "Paula Jory"
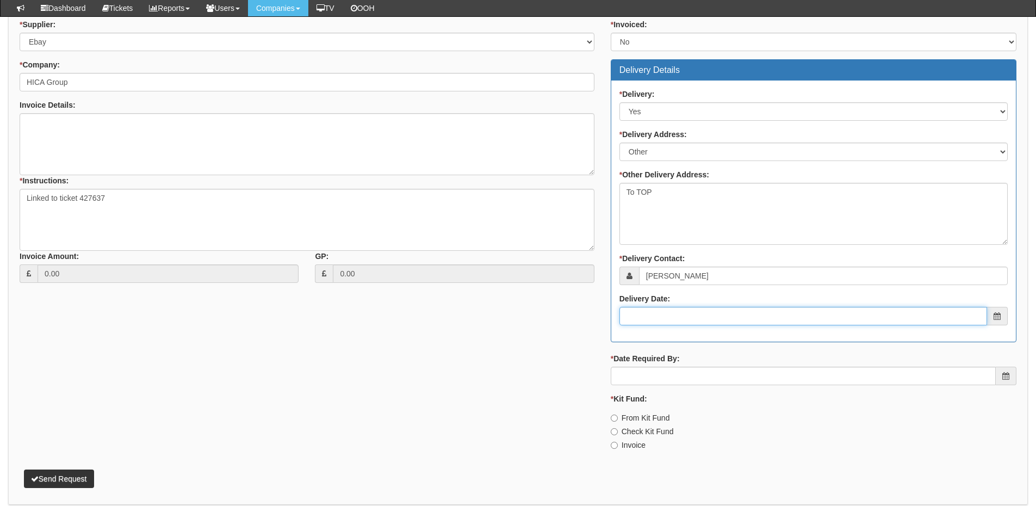
click at [695, 311] on input "Delivery Date:" at bounding box center [802, 316] width 367 height 18
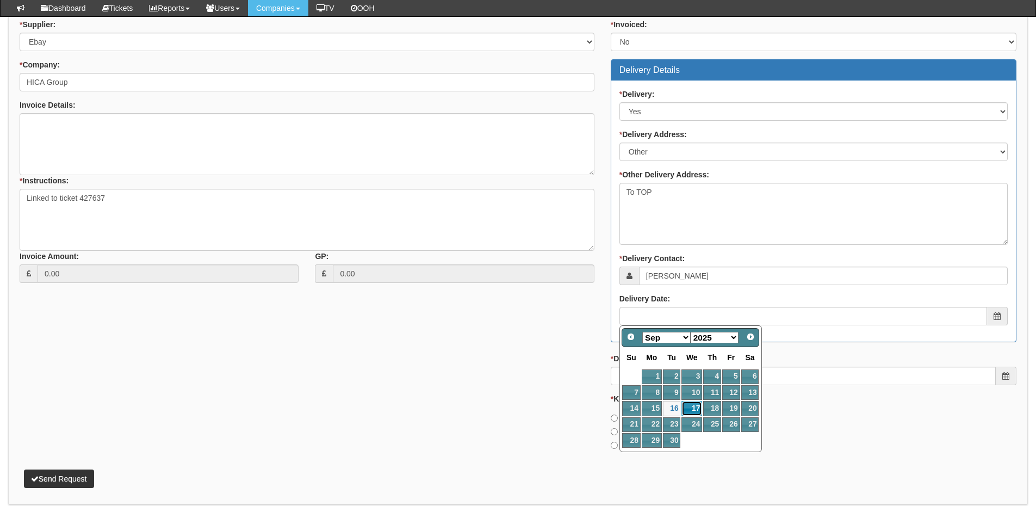
click at [696, 408] on link "17" at bounding box center [691, 408] width 21 height 15
type input "2025-09-17"
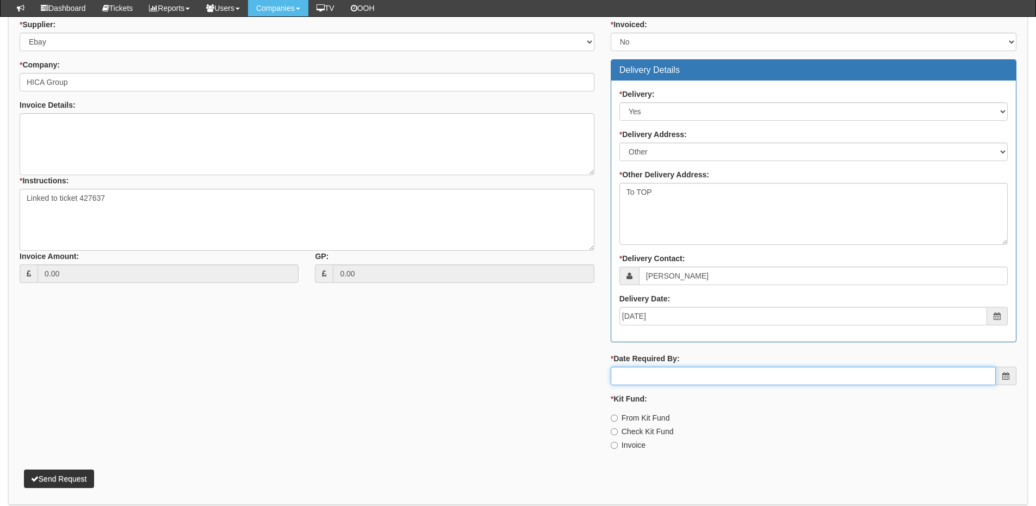
click at [688, 381] on input "* Date Required By:" at bounding box center [802, 375] width 385 height 18
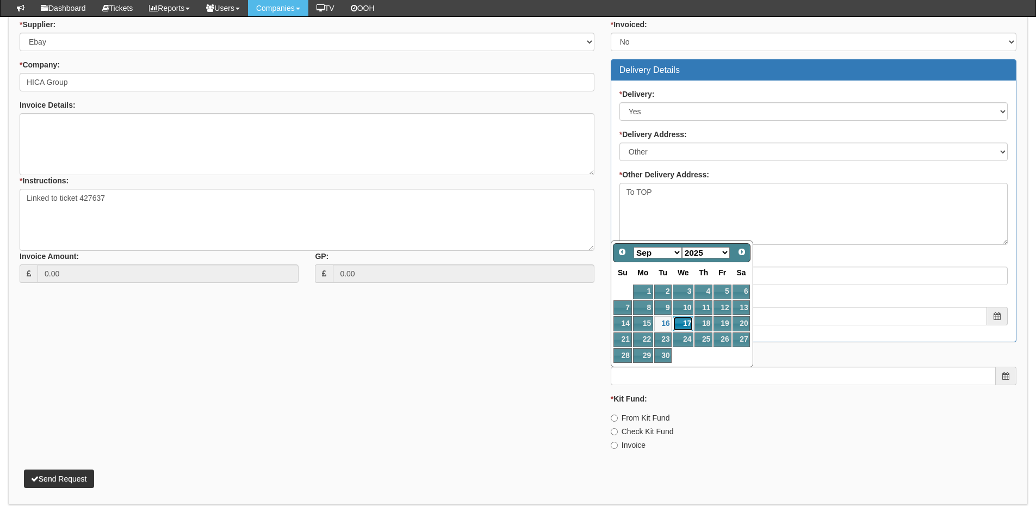
click at [680, 323] on link "17" at bounding box center [682, 323] width 21 height 15
type input "2025-09-17"
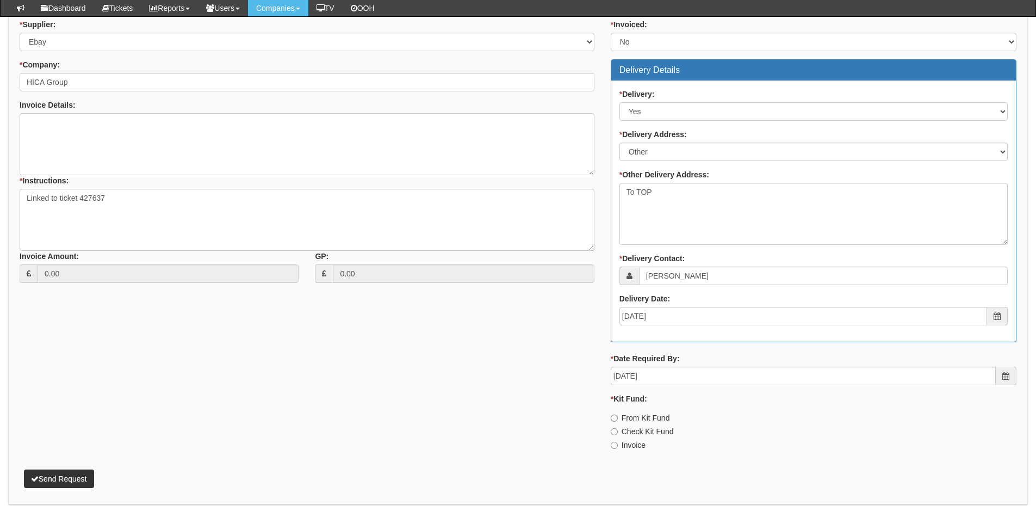
click at [637, 438] on div "* Kit Fund: From Kit Fund Check Kit Fund Invoice" at bounding box center [813, 421] width 406 height 57
click at [641, 446] on label "Invoice" at bounding box center [627, 444] width 35 height 11
click at [618, 446] on input "Invoice" at bounding box center [613, 444] width 7 height 7
radio input "true"
click at [83, 475] on button "Send Request" at bounding box center [59, 478] width 70 height 18
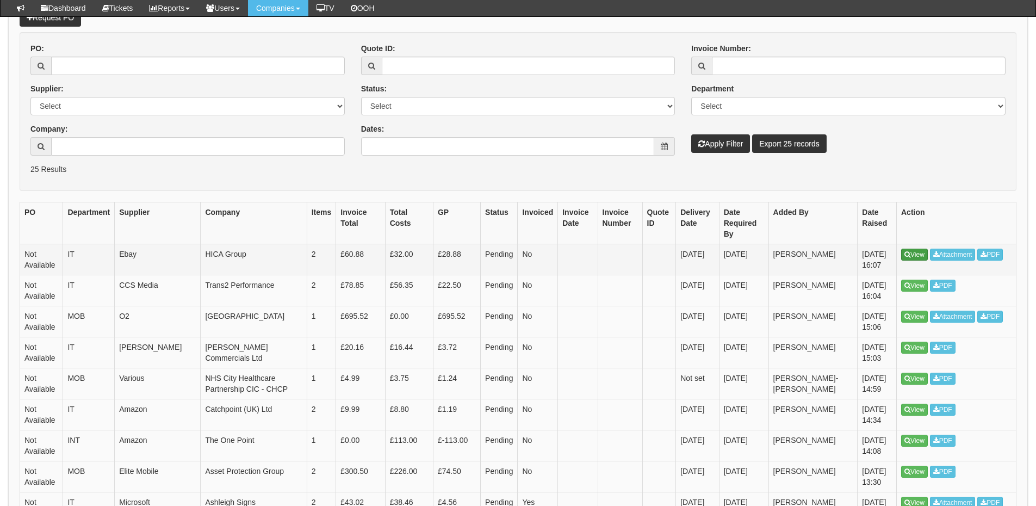
scroll to position [163, 0]
click at [54, 23] on link "Request PO" at bounding box center [50, 18] width 61 height 18
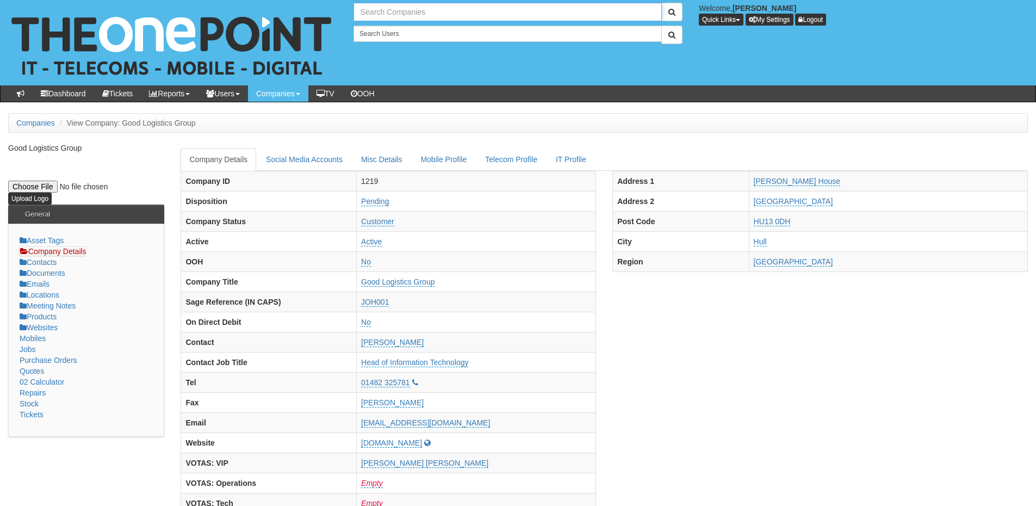
click at [422, 17] on input "text" at bounding box center [507, 12] width 308 height 18
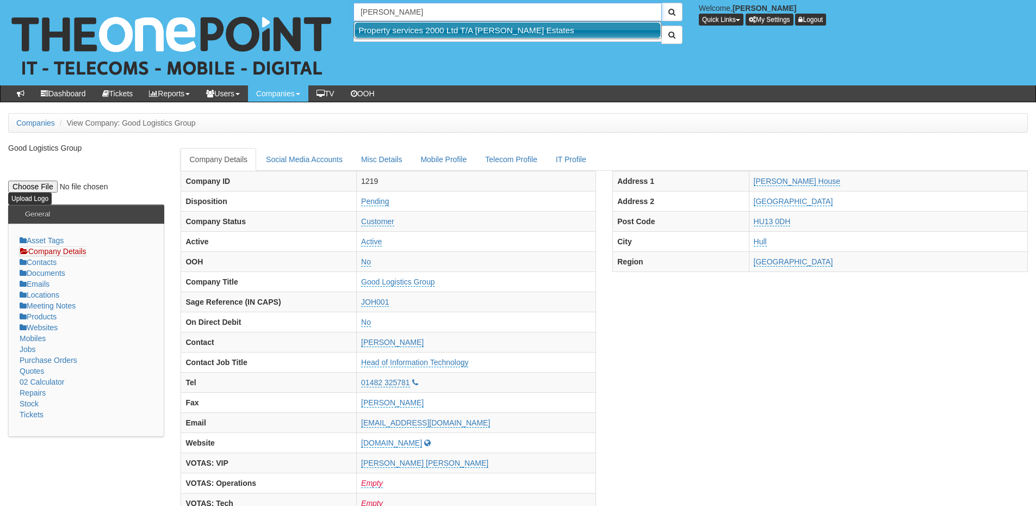
click at [406, 33] on link "Property services 2000 Ltd T/A [PERSON_NAME] Estates" at bounding box center [507, 30] width 306 height 16
type input "Property services 2000 Ltd T/A [PERSON_NAME] Estates"
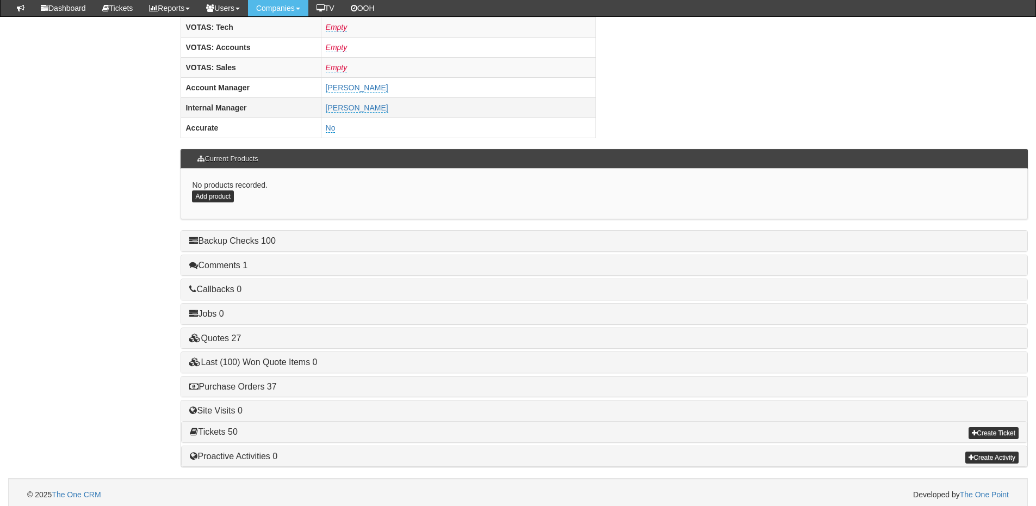
scroll to position [453, 0]
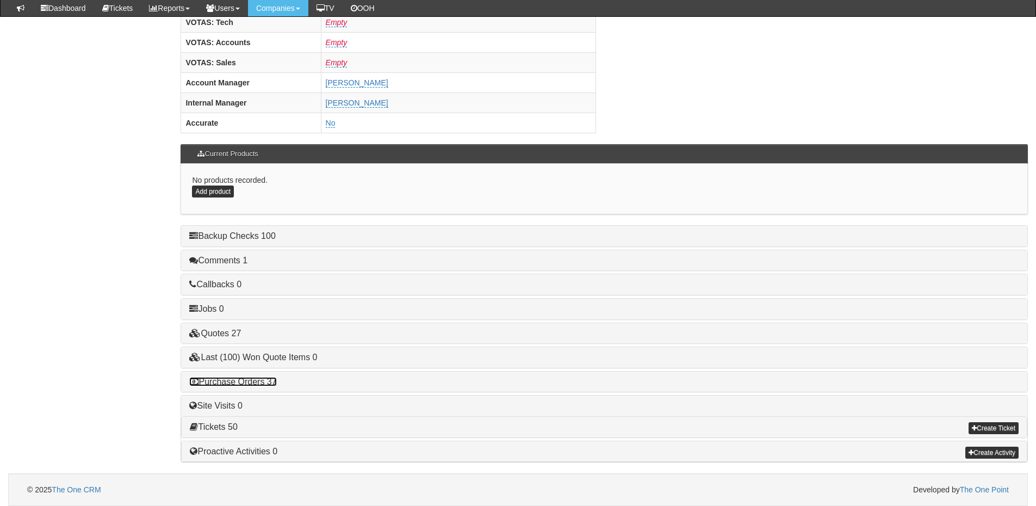
click at [249, 383] on link "Purchase Orders 37" at bounding box center [232, 381] width 87 height 9
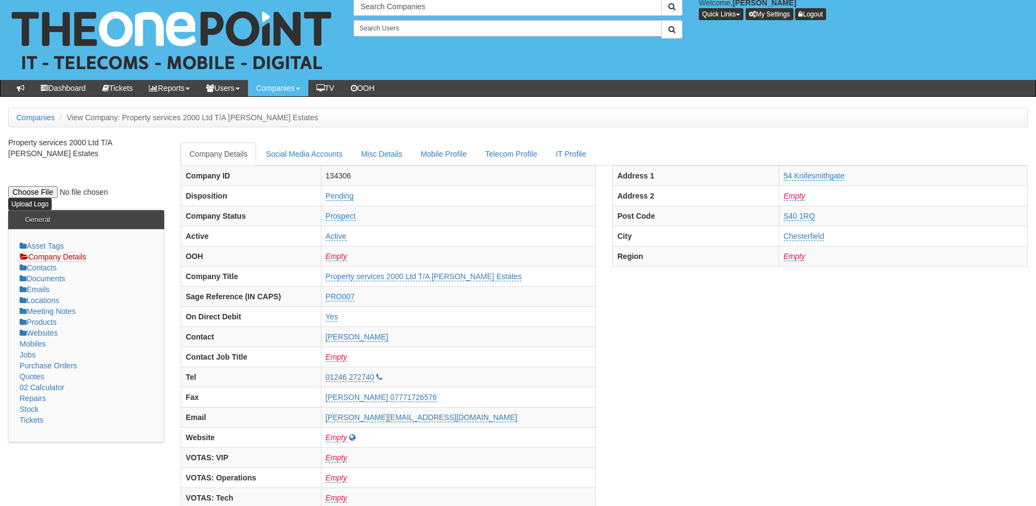
scroll to position [0, 0]
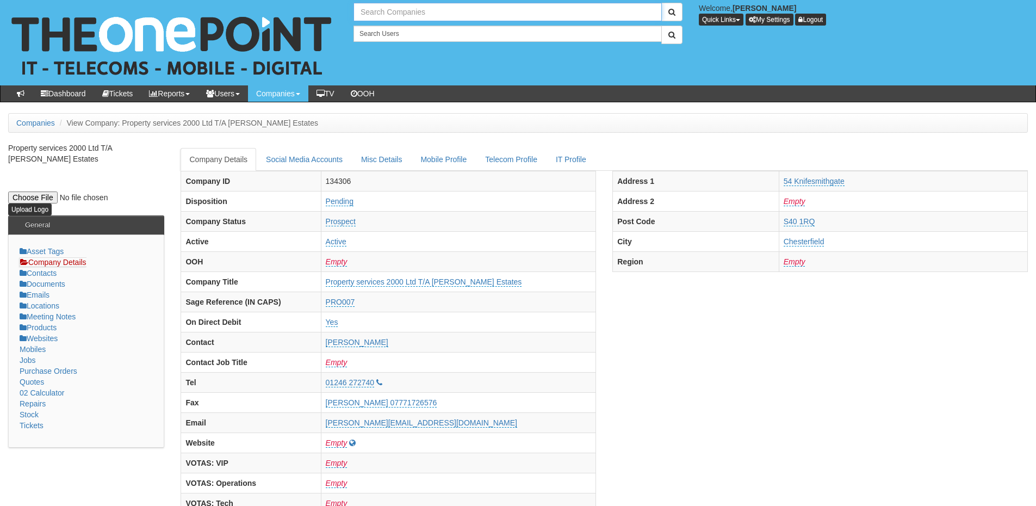
click at [379, 16] on input "text" at bounding box center [507, 12] width 308 height 18
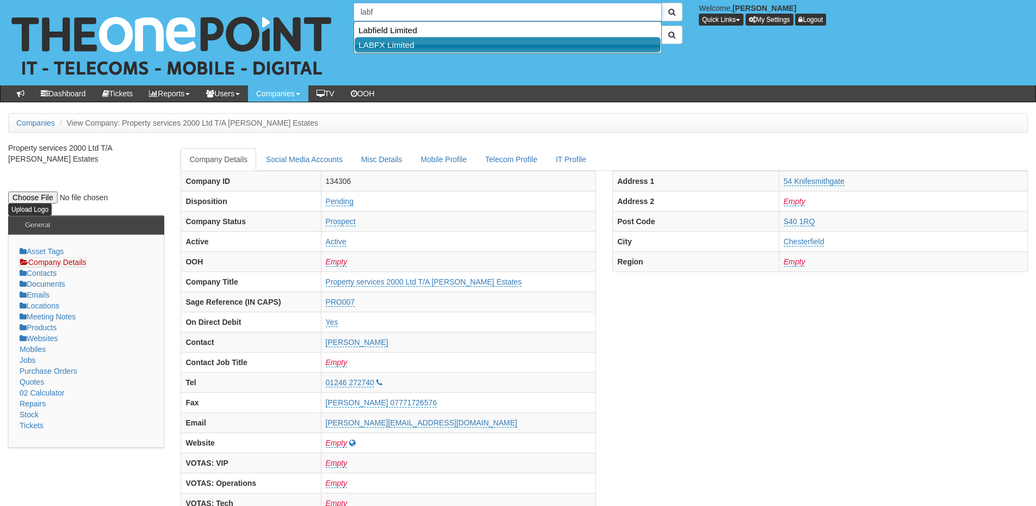
click at [393, 43] on link "LABFX Limited" at bounding box center [507, 45] width 306 height 16
type input "LABFX Limited"
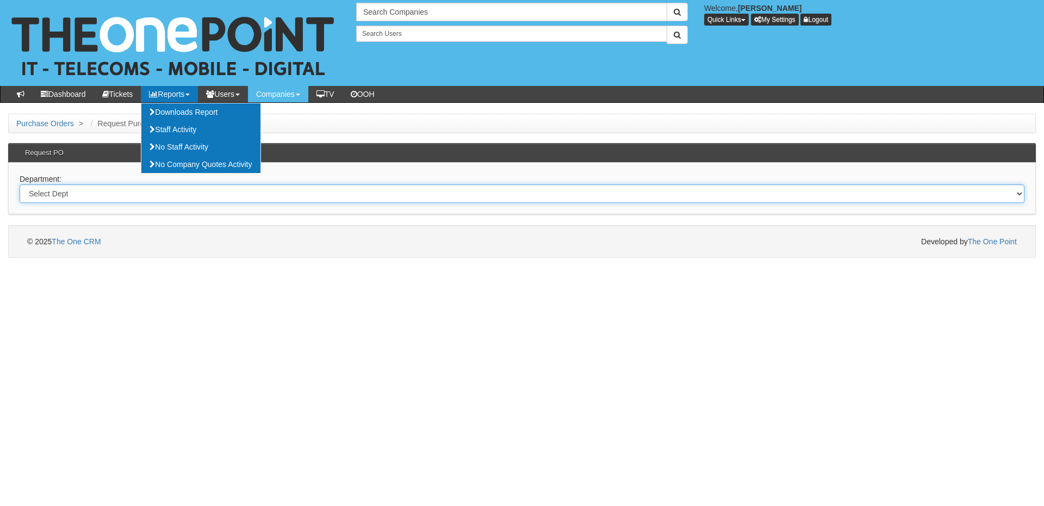
click at [95, 199] on select "Select Dept Digital Internal IT Mobiles Marketing Telecoms" at bounding box center [522, 193] width 1005 height 18
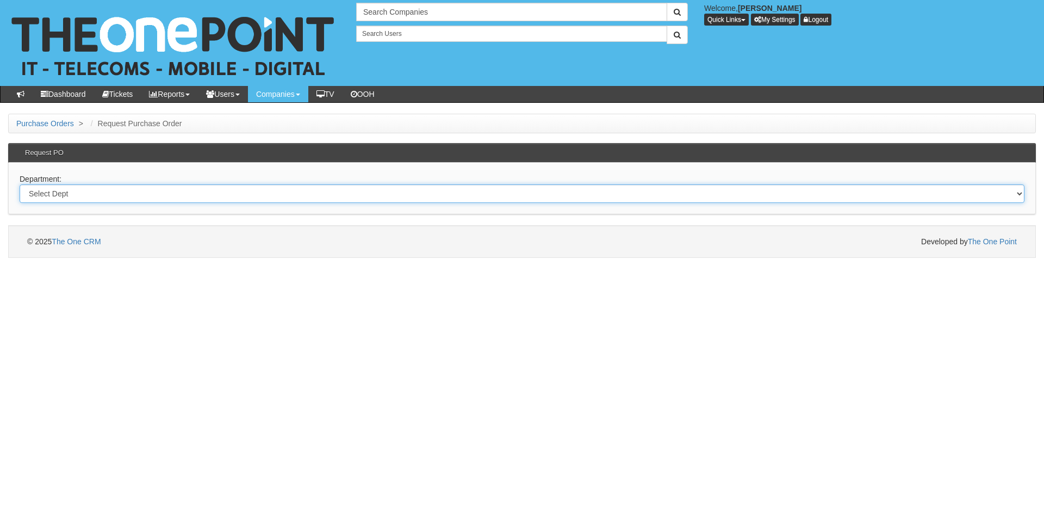
select select "?pipeID=&dept=TEL"
click at [20, 184] on select "Select Dept Digital Internal IT Mobiles Marketing Telecoms" at bounding box center [522, 193] width 1005 height 18
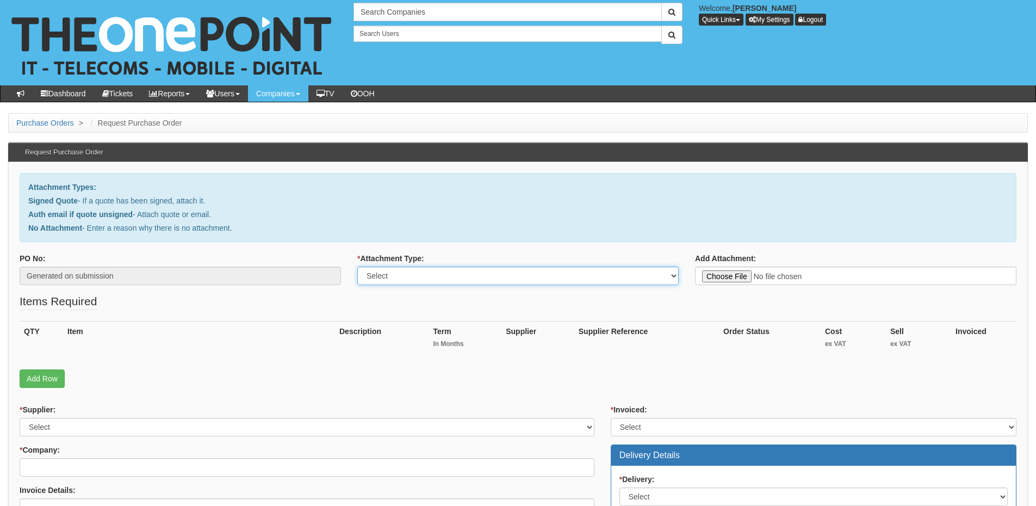
drag, startPoint x: 418, startPoint y: 276, endPoint x: 418, endPoint y: 284, distance: 8.2
click at [418, 276] on select "Select Signed Quote Auth email with quote if unsigned No Attachment" at bounding box center [517, 275] width 321 height 18
select select "Auth email if quote unsigned"
click at [357, 266] on select "Select Signed Quote Auth email with quote if unsigned No Attachment" at bounding box center [517, 275] width 321 height 18
type input "C:\fakepath\Fw_ Roy Peters Estates Chesterfield - New VOIP (1).msg"
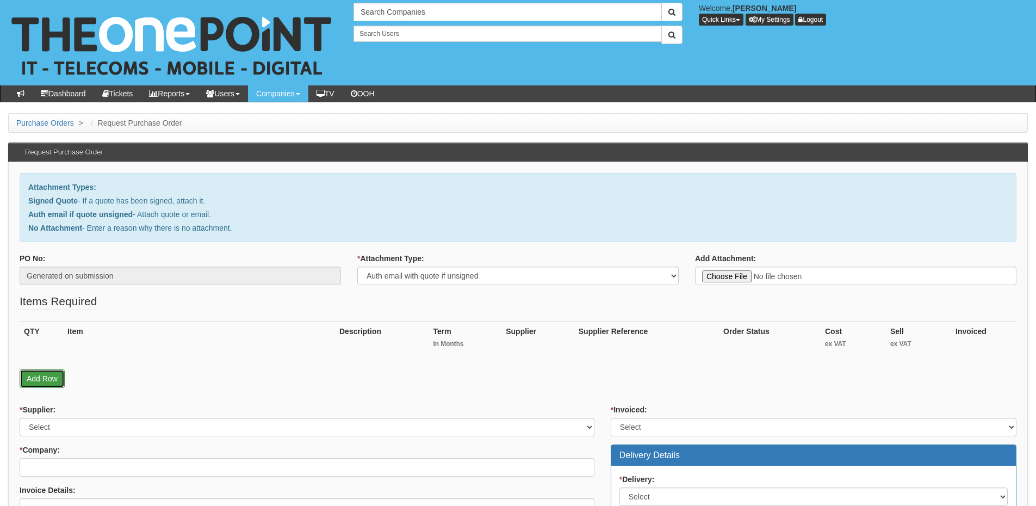
click at [41, 382] on link "Add Row" at bounding box center [42, 378] width 45 height 18
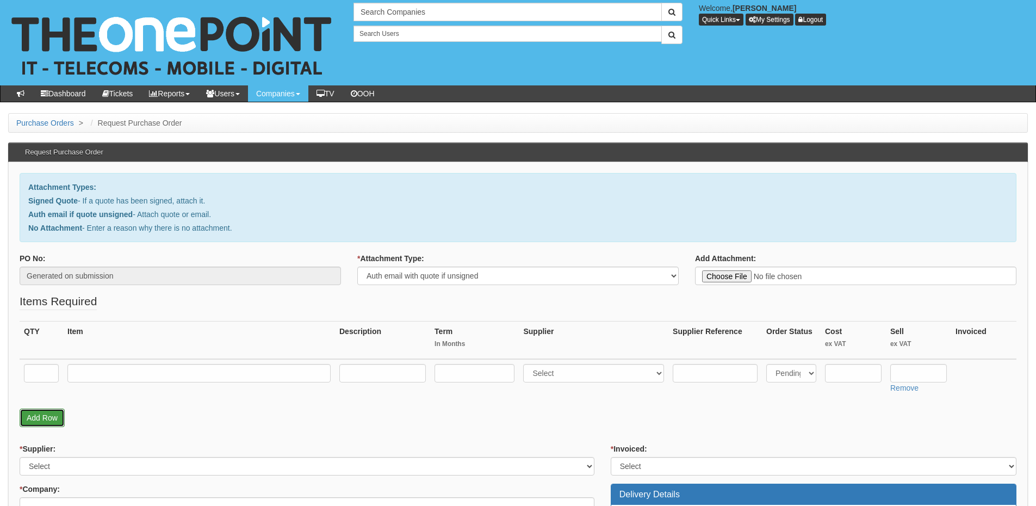
click at [53, 421] on link "Add Row" at bounding box center [42, 417] width 45 height 18
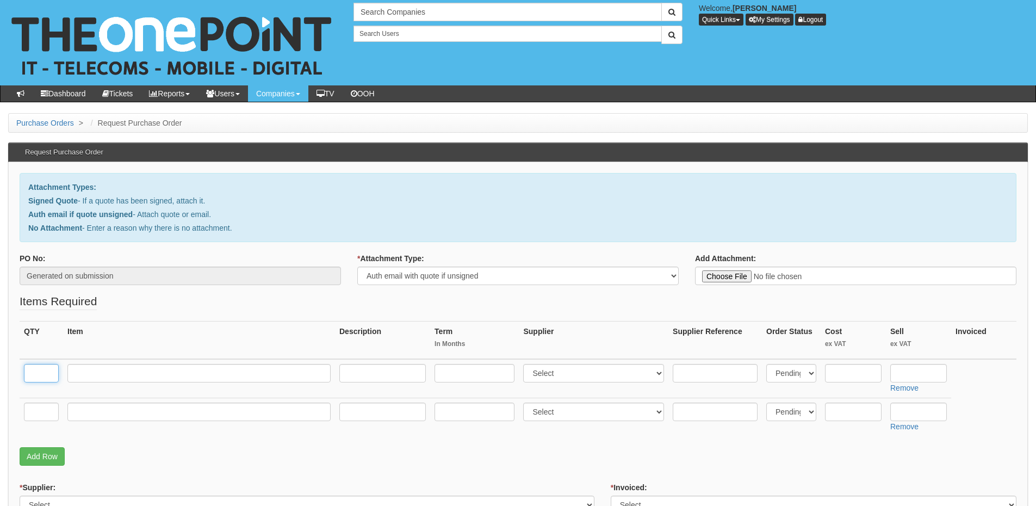
click at [52, 375] on input "text" at bounding box center [41, 373] width 35 height 18
type input "8"
click at [38, 409] on input "text" at bounding box center [41, 411] width 35 height 18
type input "1"
click at [88, 374] on input "text" at bounding box center [198, 373] width 263 height 18
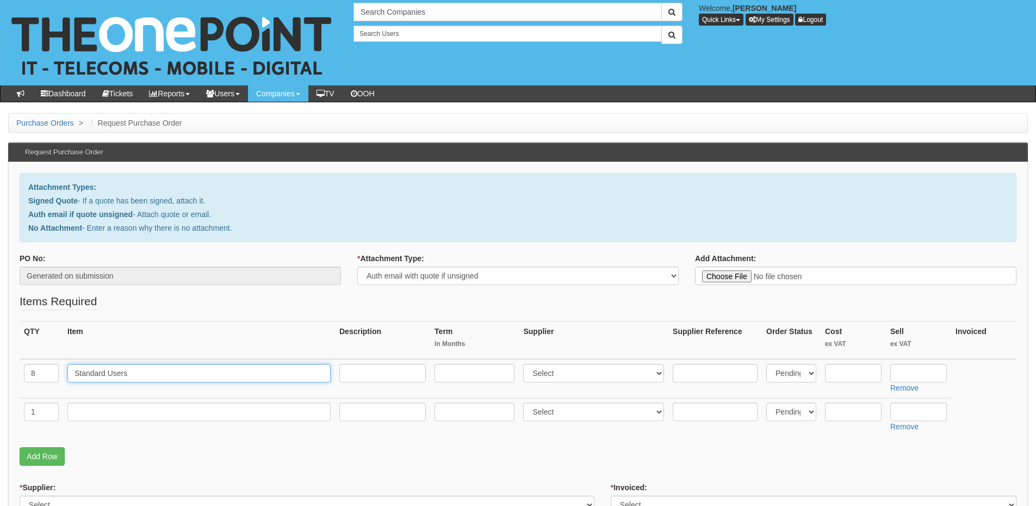
type input "Standard Users"
click at [908, 370] on input "text" at bounding box center [918, 373] width 57 height 18
type input "10.99"
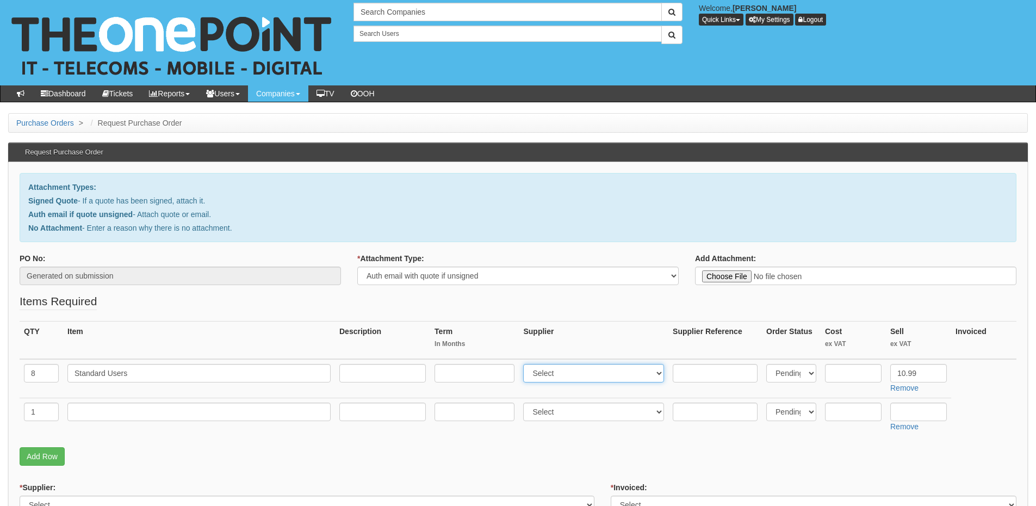
click at [566, 367] on select "Select 123 REG.co.uk 1Password 3 4Gon AA Jones Electric Ltd Abzorb Access Group…" at bounding box center [593, 373] width 141 height 18
select select "72"
click at [526, 364] on select "Select 123 REG.co.uk 1Password 3 4Gon AA Jones Electric Ltd Abzorb Access Group…" at bounding box center [593, 373] width 141 height 18
click at [459, 373] on input "text" at bounding box center [474, 373] width 80 height 18
type input "60"
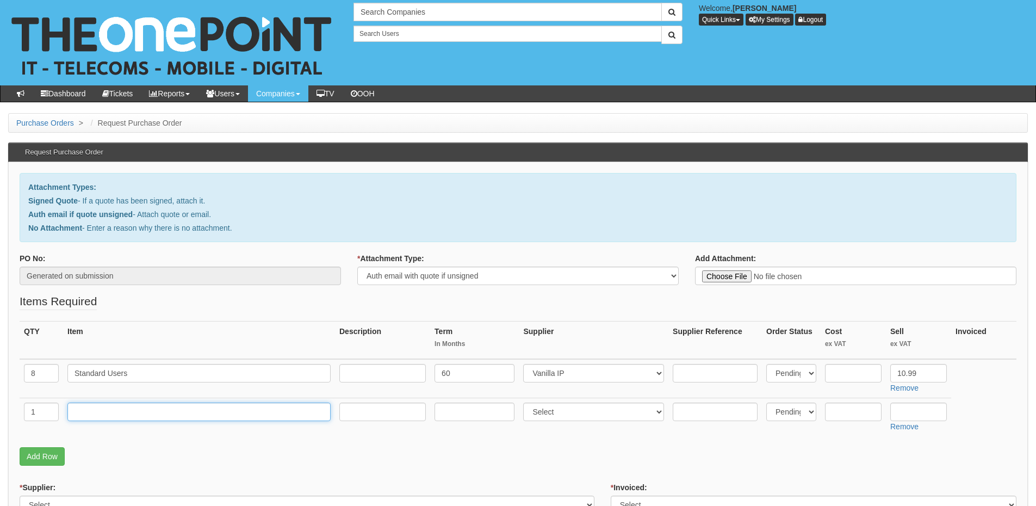
click at [189, 411] on input "text" at bounding box center [198, 411] width 263 height 18
drag, startPoint x: 126, startPoint y: 417, endPoint x: 214, endPoint y: 407, distance: 88.6
click at [126, 417] on input "text" at bounding box center [198, 411] width 263 height 18
paste input "Web Ex for [PERSON_NAME]"
type input "Web Ex for [PERSON_NAME]"
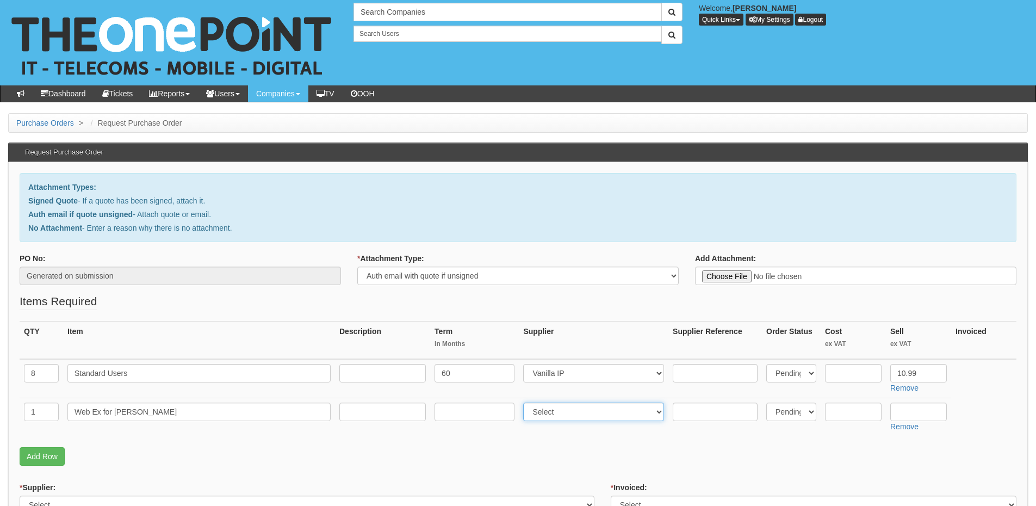
click at [543, 408] on select "Select 123 REG.co.uk 1Password 3 4Gon AA Jones Electric Ltd Abzorb Access Group…" at bounding box center [593, 411] width 141 height 18
select select "72"
click at [526, 402] on select "Select 123 REG.co.uk 1Password 3 4Gon AA Jones Electric Ltd Abzorb Access Group…" at bounding box center [593, 411] width 141 height 18
click at [903, 408] on input "text" at bounding box center [918, 411] width 57 height 18
type input "2"
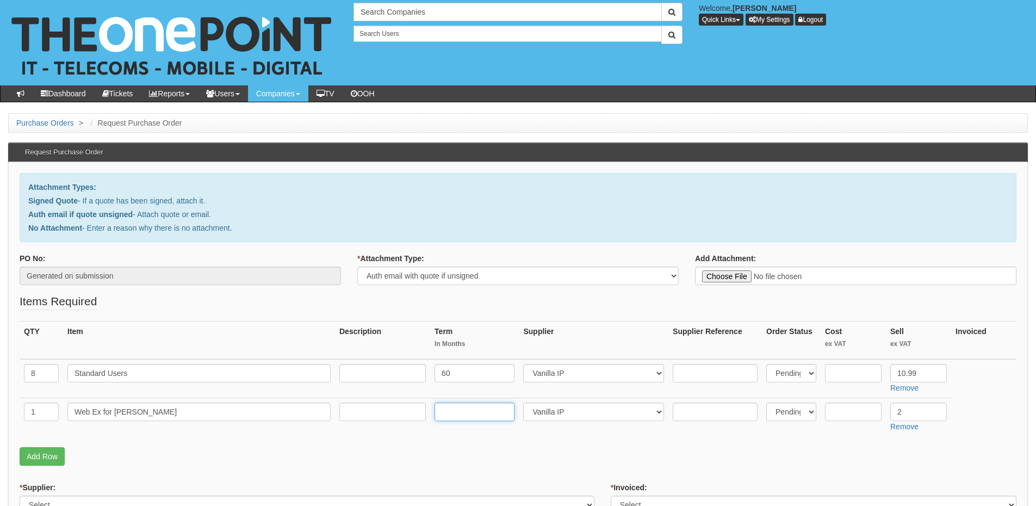
click at [454, 409] on input "text" at bounding box center [474, 411] width 80 height 18
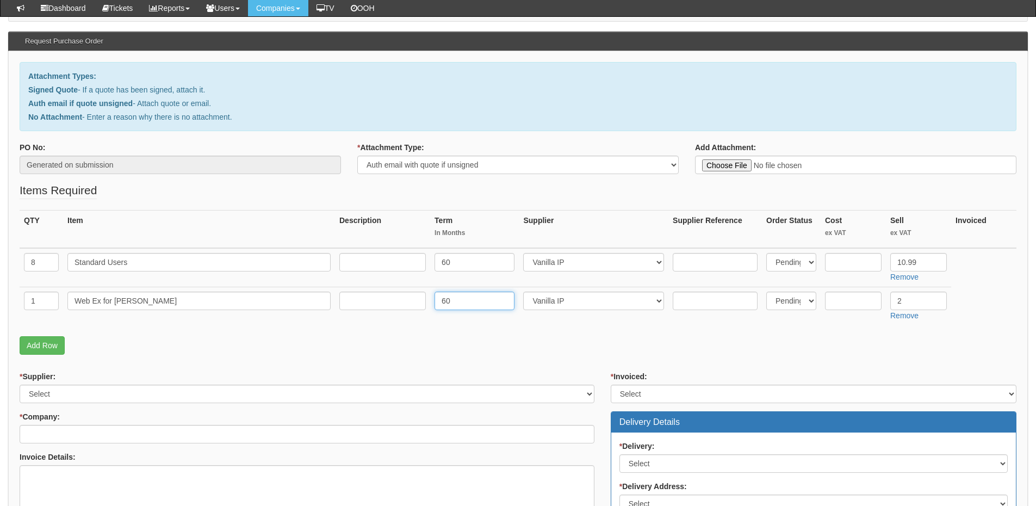
scroll to position [163, 0]
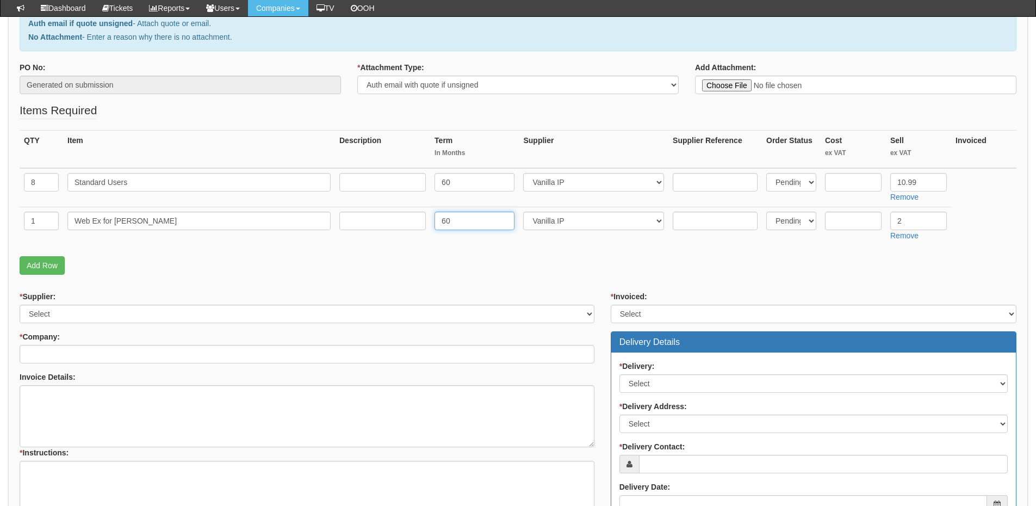
type input "60"
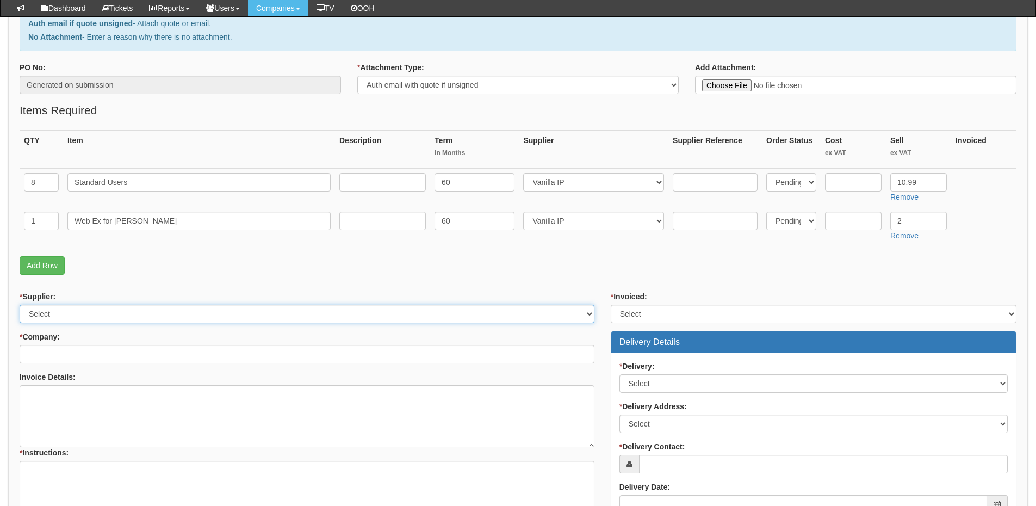
click at [105, 312] on select "Select 123 REG.co.uk 1Password 3 4Gon AA Jones Electric Ltd Abzorb Access Group…" at bounding box center [307, 313] width 575 height 18
select select "72"
click at [20, 304] on select "Select 123 REG.co.uk 1Password 3 4Gon AA Jones Electric Ltd Abzorb Access Group…" at bounding box center [307, 313] width 575 height 18
click at [61, 357] on input "* Company:" at bounding box center [307, 354] width 575 height 18
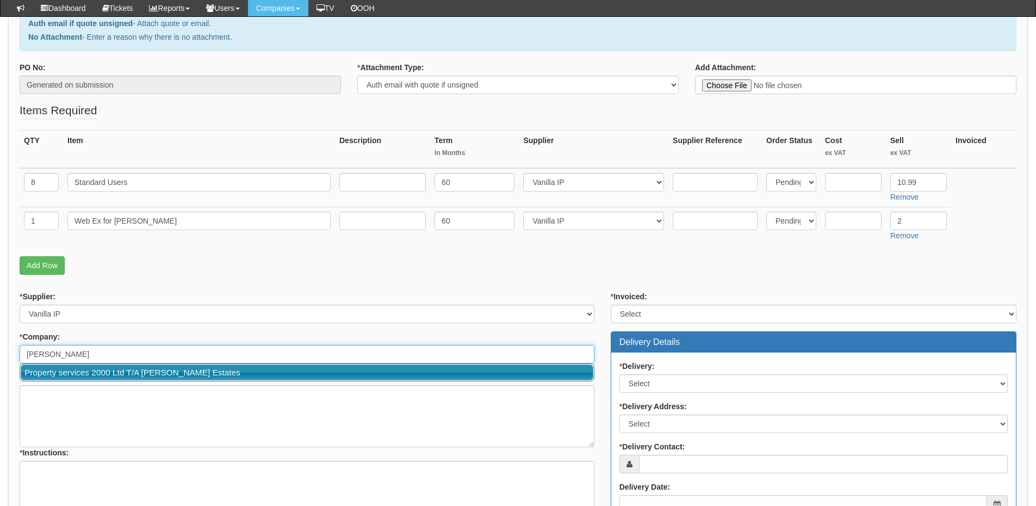
click at [82, 369] on link "Property services 2000 Ltd T/A [PERSON_NAME] Estates" at bounding box center [307, 372] width 572 height 16
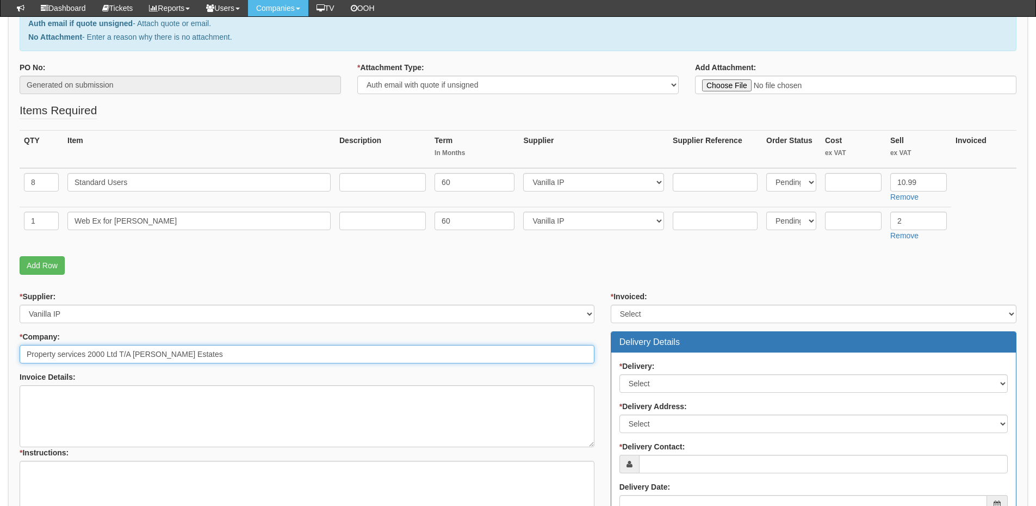
type input "Property services 2000 Ltd T/A [PERSON_NAME] Estates"
drag, startPoint x: 628, startPoint y: 311, endPoint x: 634, endPoint y: 320, distance: 10.3
click at [628, 311] on select "Select Yes No N/A STB (part of order)" at bounding box center [813, 313] width 406 height 18
select select "2"
click at [610, 304] on select "Select Yes No N/A STB (part of order)" at bounding box center [813, 313] width 406 height 18
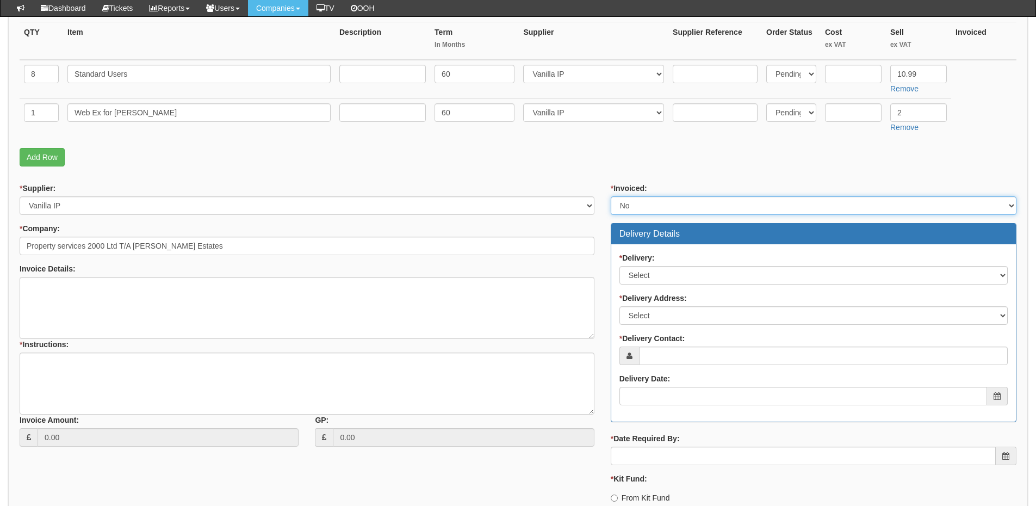
scroll to position [272, 0]
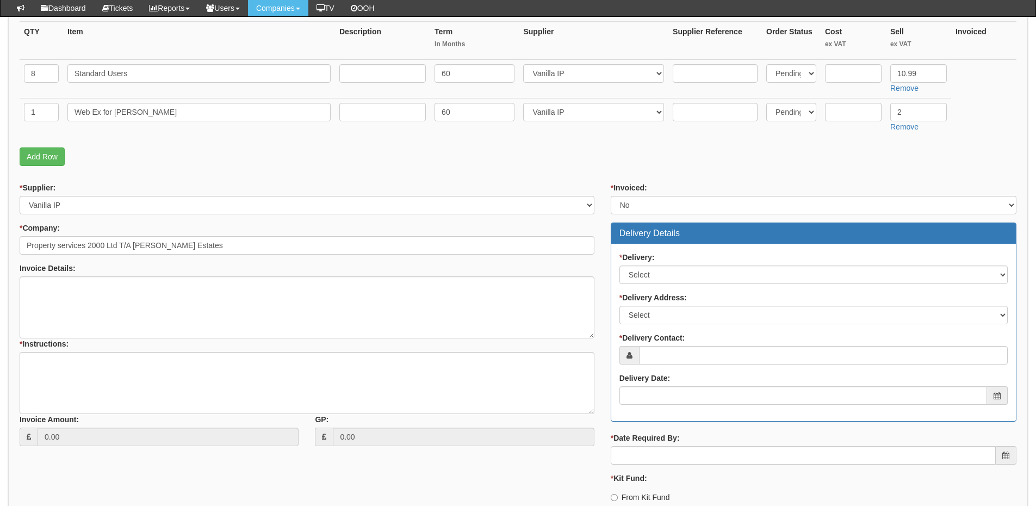
click at [657, 263] on div "* Delivery: Select No Not Applicable Yes" at bounding box center [813, 268] width 388 height 32
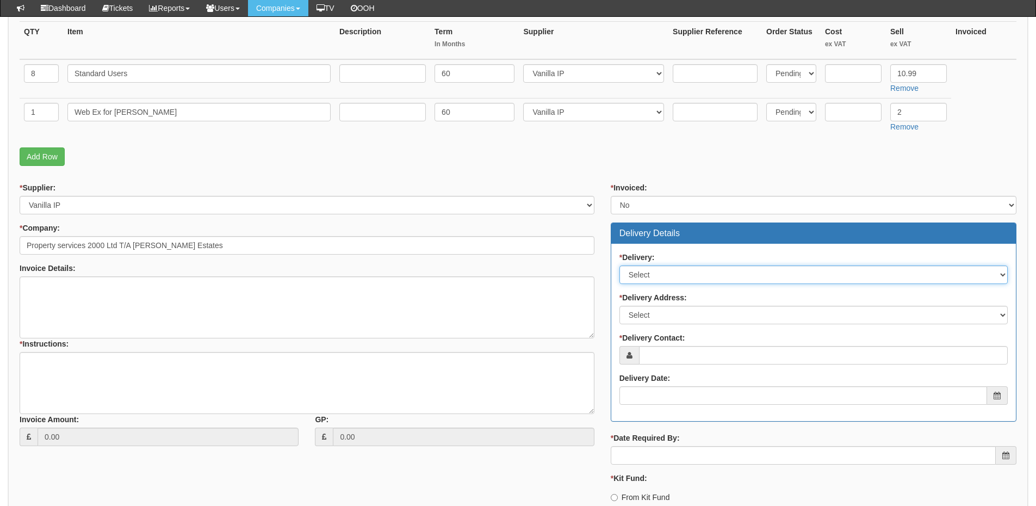
click at [659, 283] on select "Select No Not Applicable Yes" at bounding box center [813, 274] width 388 height 18
select select "3"
click at [619, 265] on select "Select No Not Applicable Yes" at bounding box center [813, 274] width 388 height 18
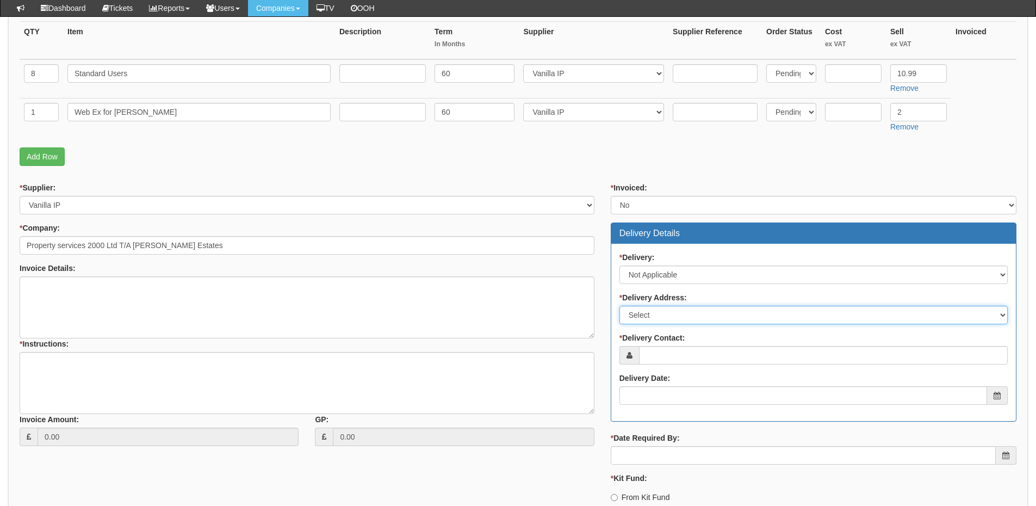
click at [662, 316] on select "Select Not Applicable Main Address - S40 1RQ Other" at bounding box center [813, 315] width 388 height 18
select select "N/A"
click at [619, 306] on select "Select Not Applicable Main Address - S40 1RQ Other" at bounding box center [813, 315] width 388 height 18
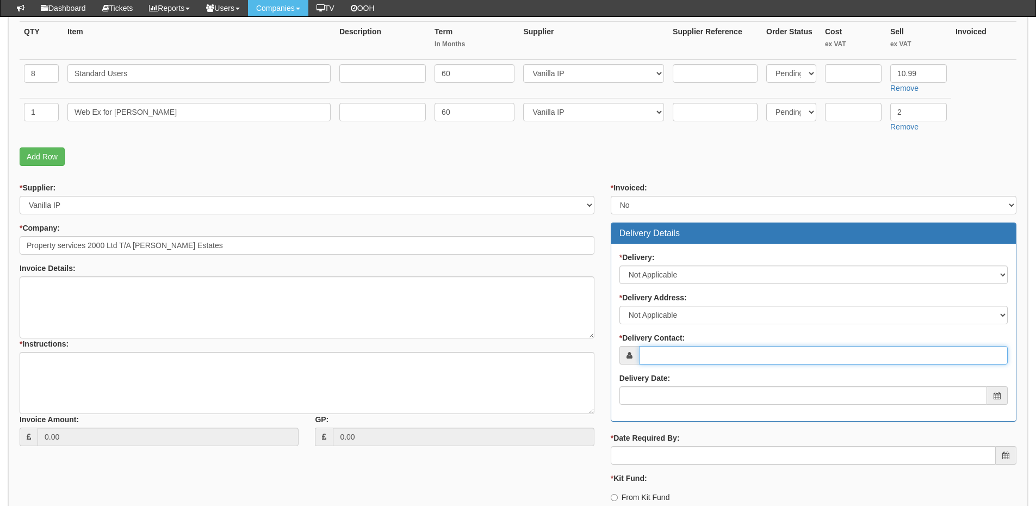
click at [661, 356] on input "* Delivery Contact:" at bounding box center [823, 355] width 369 height 18
click at [675, 353] on input "Emma gallacher" at bounding box center [823, 355] width 369 height 18
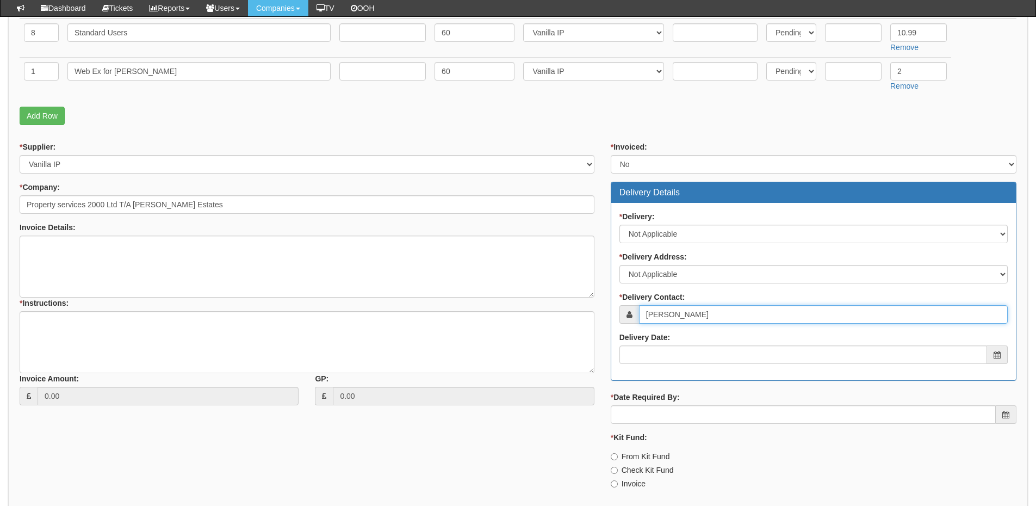
scroll to position [381, 0]
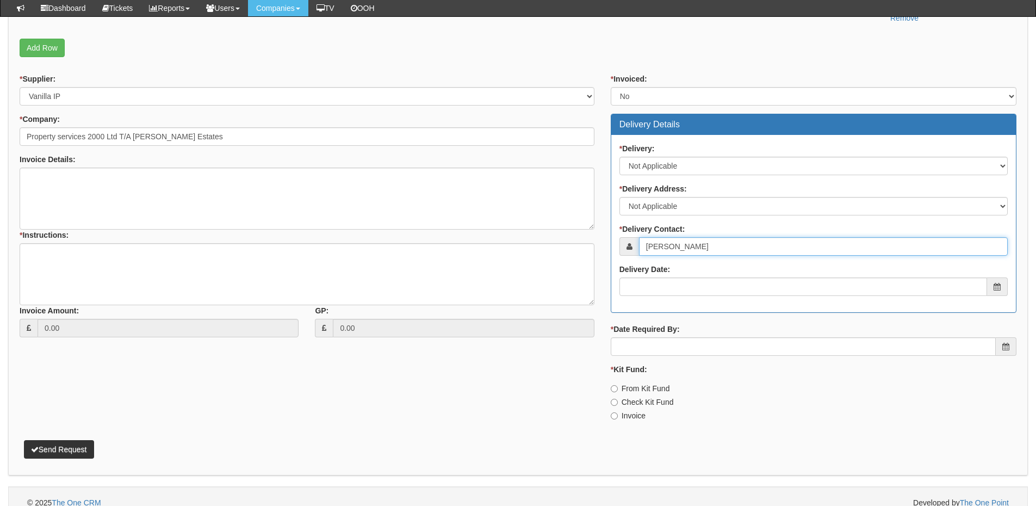
type input "[PERSON_NAME]"
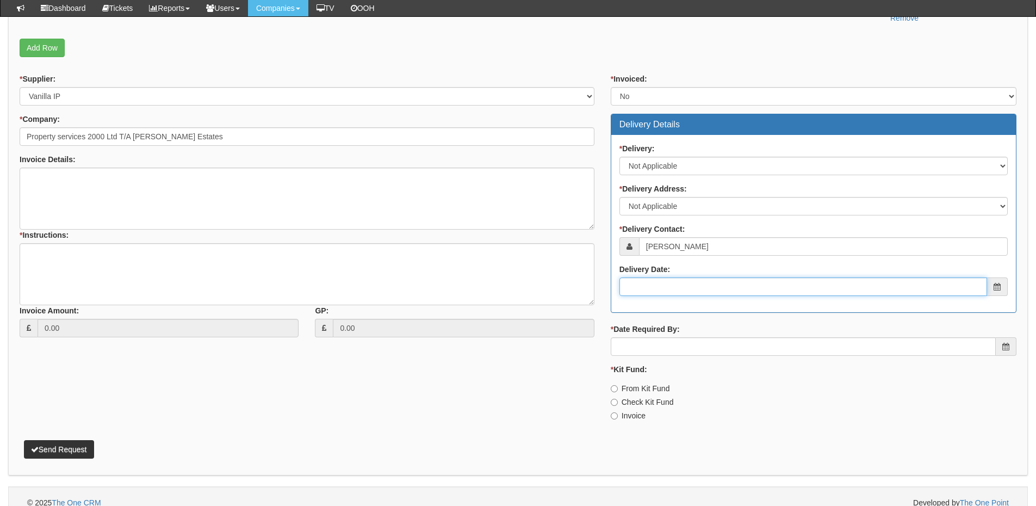
click at [674, 290] on input "Delivery Date:" at bounding box center [802, 286] width 367 height 18
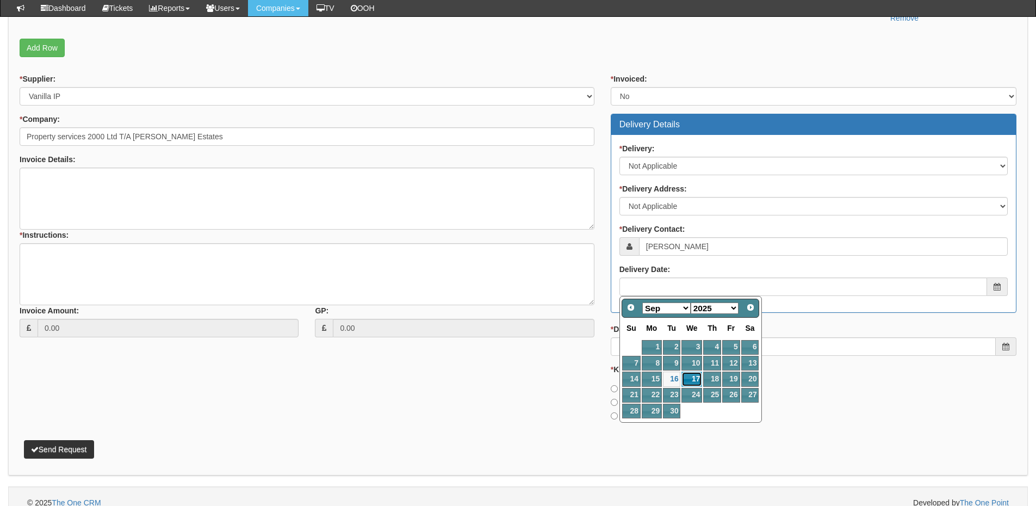
click at [699, 375] on link "17" at bounding box center [691, 378] width 21 height 15
type input "2025-09-17"
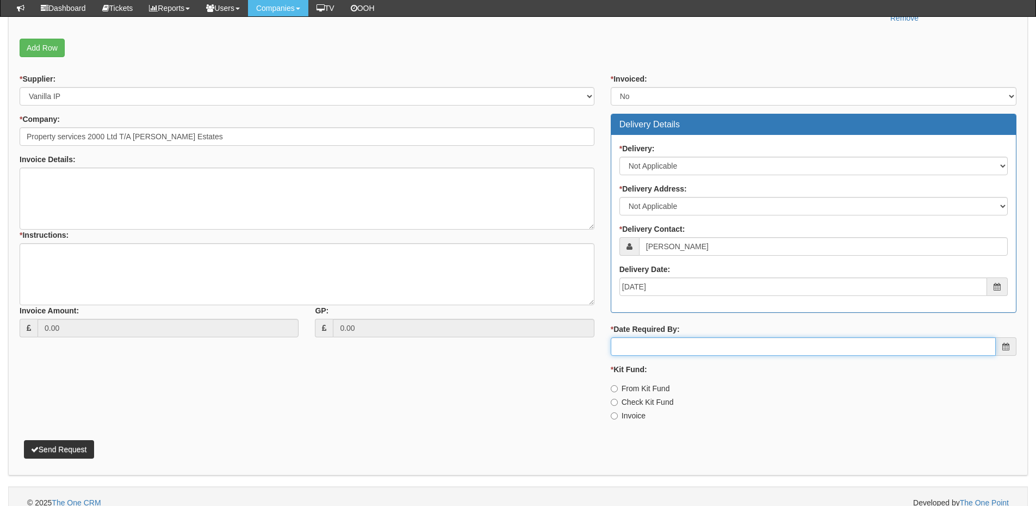
click at [693, 344] on input "* Date Required By:" at bounding box center [802, 346] width 385 height 18
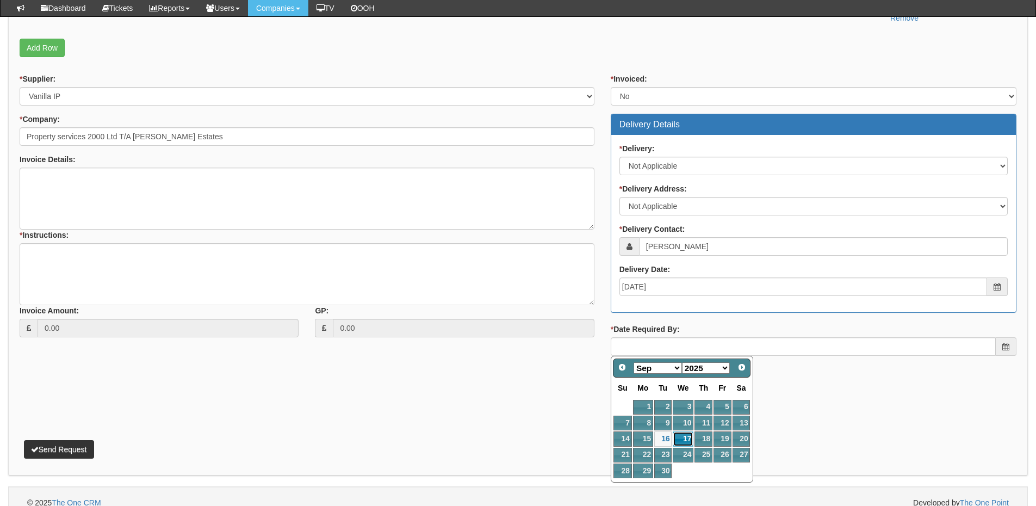
click at [679, 437] on link "17" at bounding box center [682, 438] width 21 height 15
type input "2025-09-17"
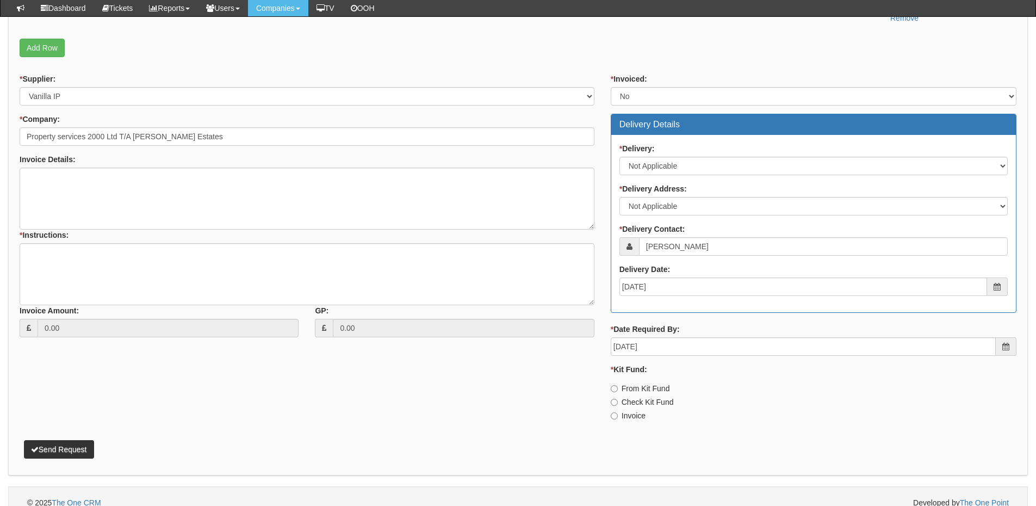
click at [629, 414] on label "Invoice" at bounding box center [627, 415] width 35 height 11
click at [618, 414] on input "Invoice" at bounding box center [613, 415] width 7 height 7
radio input "true"
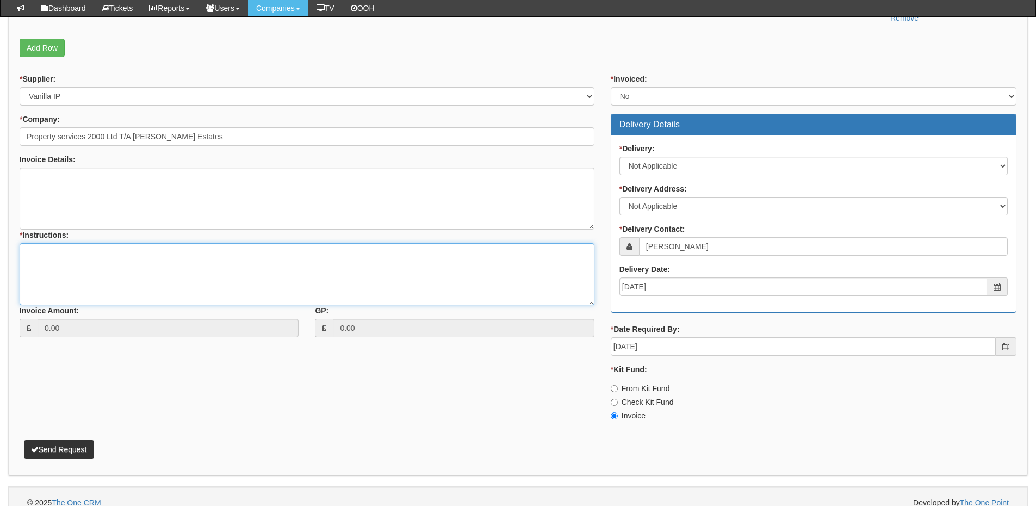
click at [149, 269] on textarea "* Instructions:" at bounding box center [307, 274] width 575 height 62
drag, startPoint x: 149, startPoint y: 269, endPoint x: 23, endPoint y: 258, distance: 126.5
click at [23, 258] on textarea "This is to" at bounding box center [307, 274] width 575 height 62
type textarea "This is to"
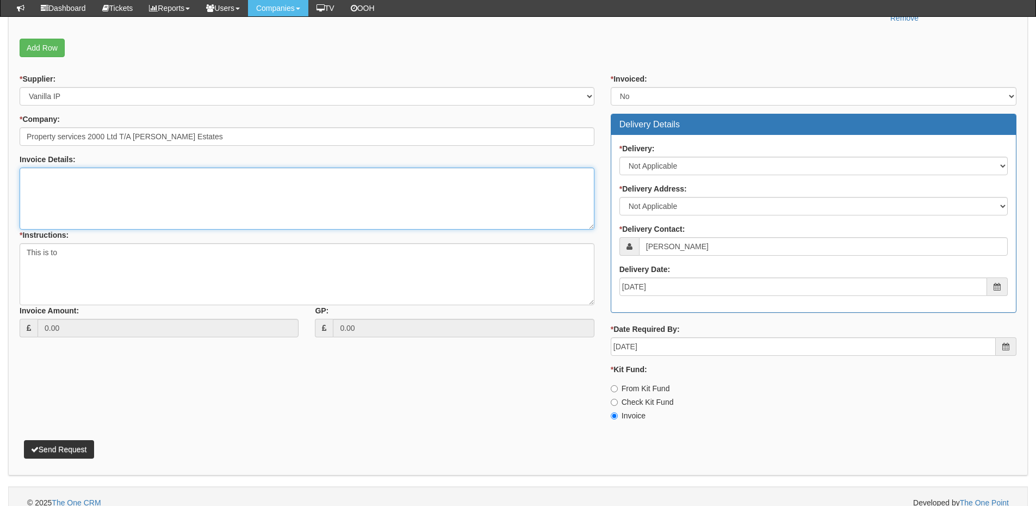
click at [39, 182] on textarea "Invoice Details:" at bounding box center [307, 198] width 575 height 62
paste textarea "This is to"
paste textarea "https://top.theonecrm.co.uk/purchase_orders/view_purchase_order/19325"
type textarea "This is to supersede PO [URL][DOMAIN_NAME]"
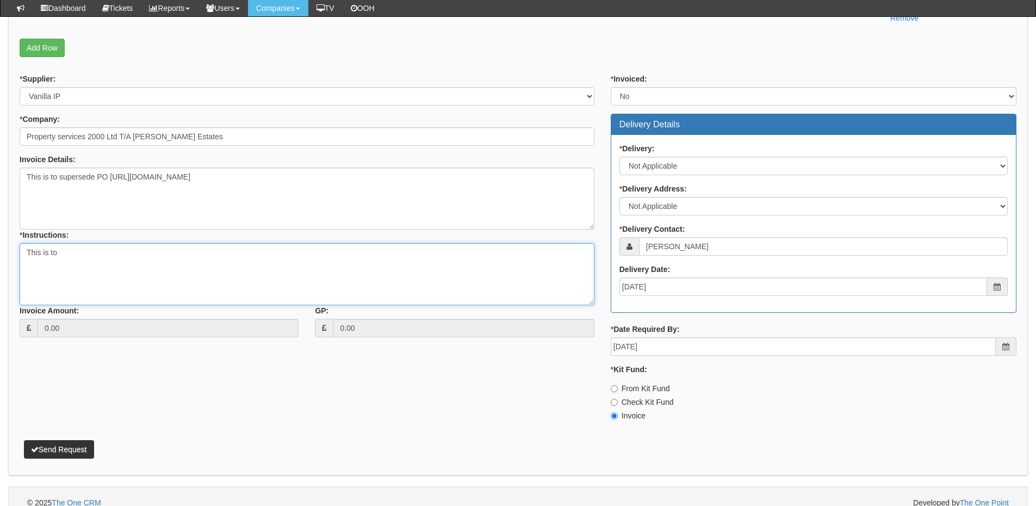
drag, startPoint x: 72, startPoint y: 252, endPoint x: 3, endPoint y: 252, distance: 68.5
click at [3, 252] on div "Purchase Orders > Request Purchase Order Request Purchase Order Attachment Type…" at bounding box center [518, 112] width 1036 height 814
type textarea "As above"
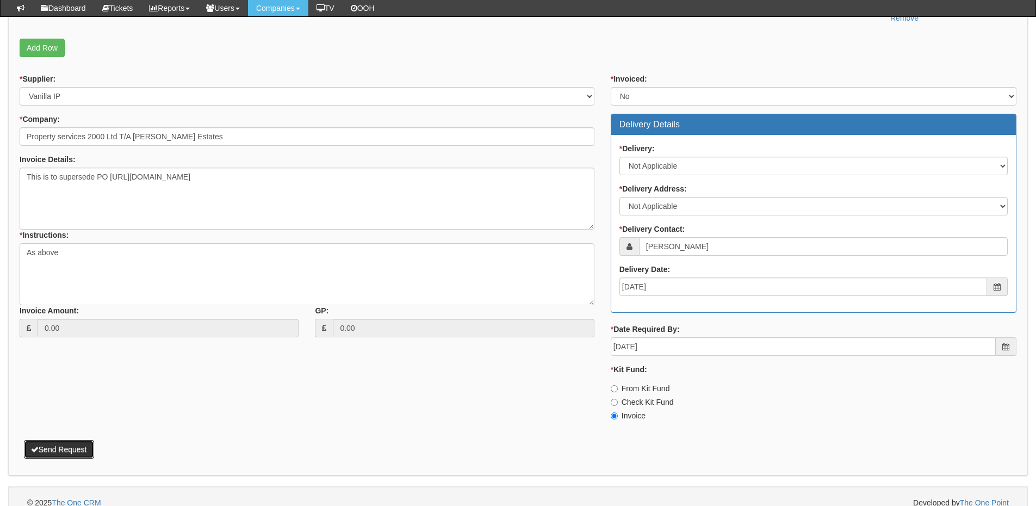
click at [68, 442] on button "Send Request" at bounding box center [59, 449] width 70 height 18
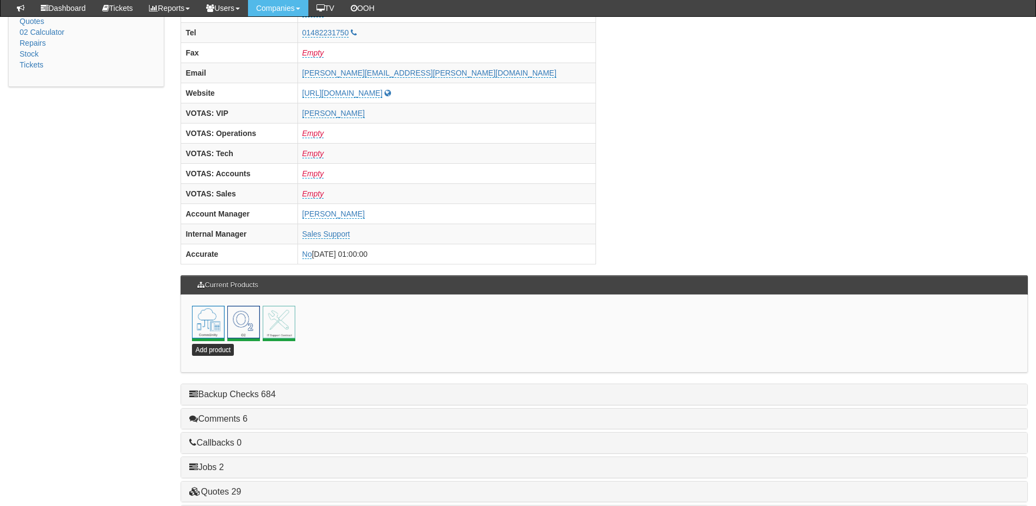
scroll to position [435, 0]
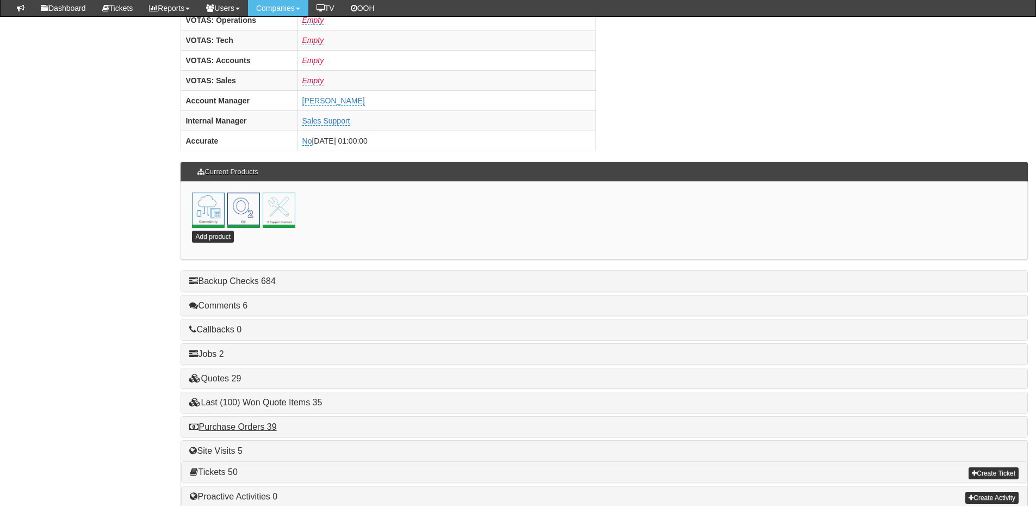
drag, startPoint x: 249, startPoint y: 433, endPoint x: 254, endPoint y: 427, distance: 7.7
click at [251, 431] on div "Purchase Orders 39" at bounding box center [604, 426] width 846 height 21
click at [254, 427] on link "Purchase Orders 39" at bounding box center [232, 426] width 87 height 9
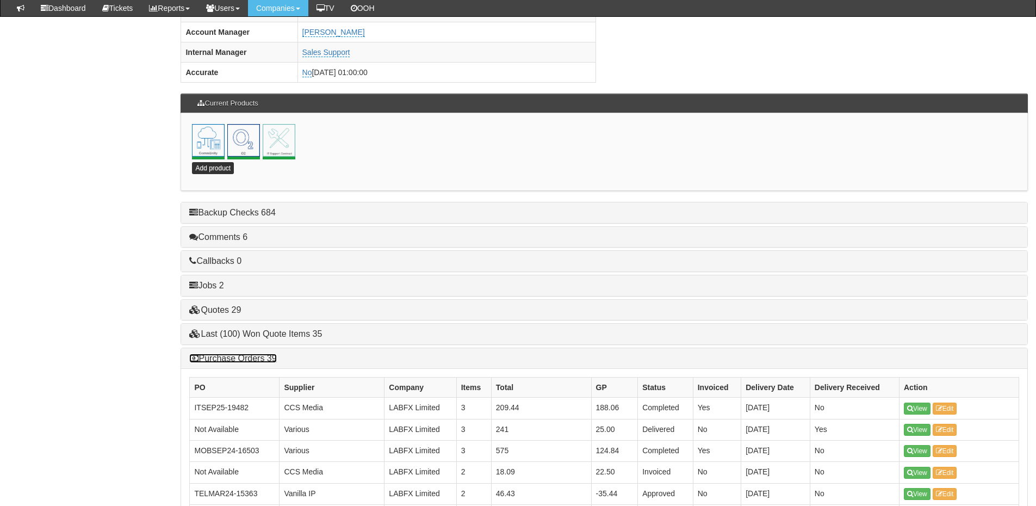
scroll to position [598, 0]
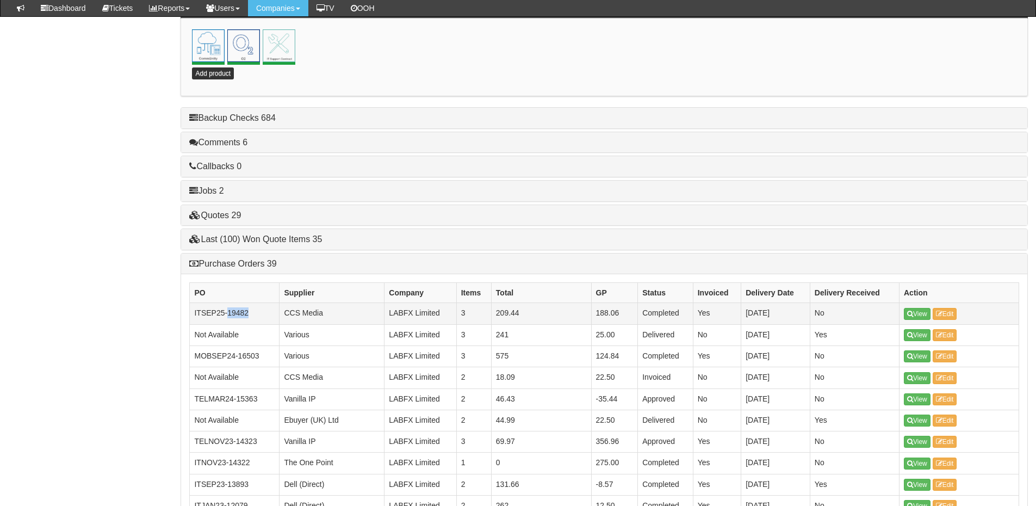
drag, startPoint x: 252, startPoint y: 311, endPoint x: 229, endPoint y: 314, distance: 22.5
click at [229, 314] on td "ITSEP25-19482" at bounding box center [235, 313] width 90 height 21
copy td "19482"
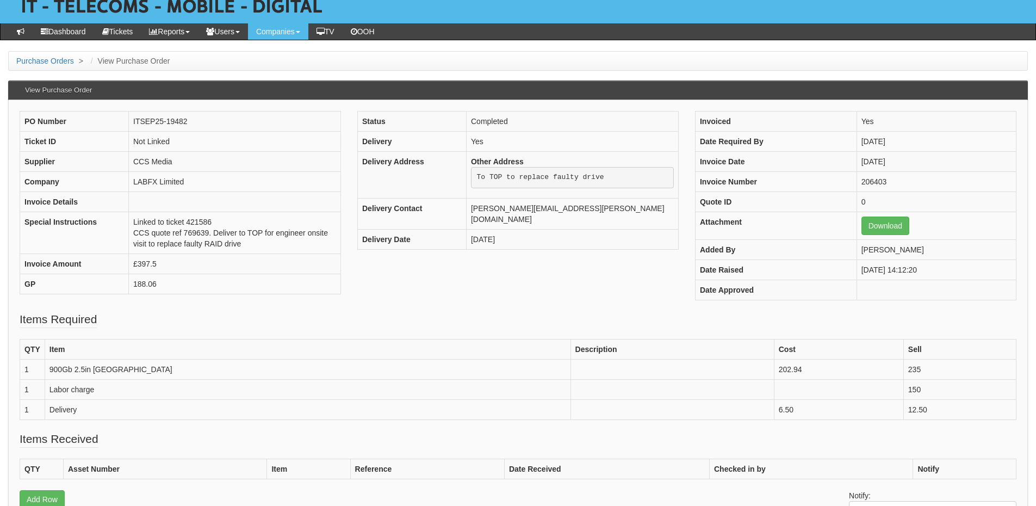
scroll to position [60, 0]
